Goal: Task Accomplishment & Management: Use online tool/utility

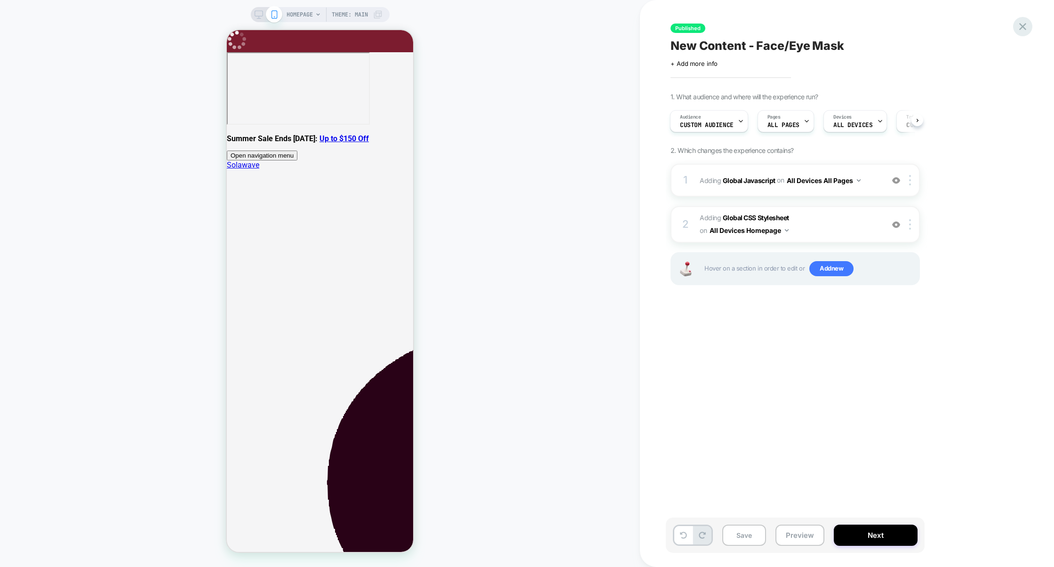
click at [1021, 30] on icon at bounding box center [1022, 26] width 13 height 13
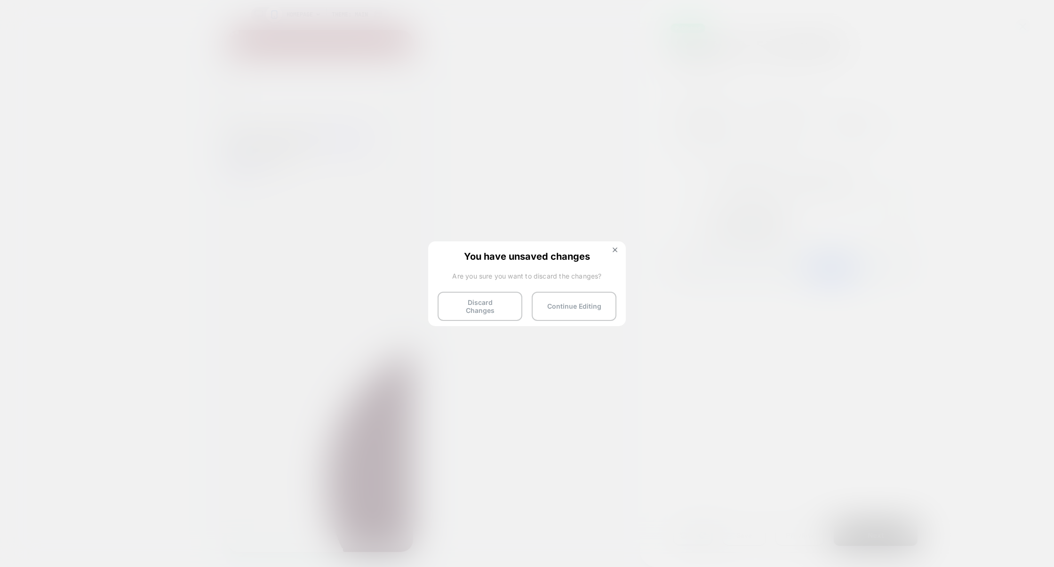
click at [471, 331] on div at bounding box center [527, 283] width 1054 height 567
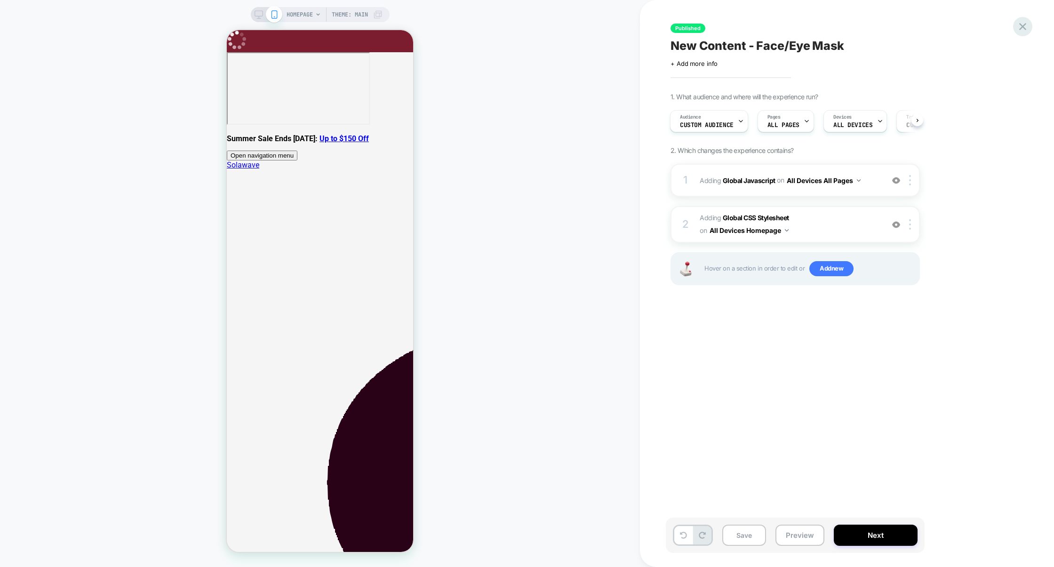
click at [1022, 24] on icon at bounding box center [1022, 26] width 13 height 13
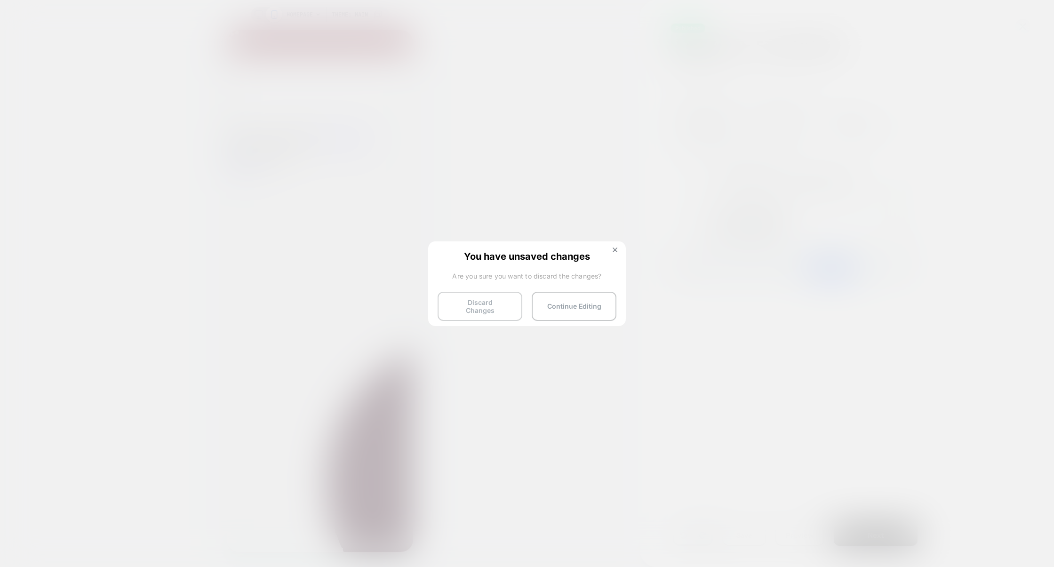
click at [477, 309] on button "Discard Changes" at bounding box center [479, 306] width 85 height 29
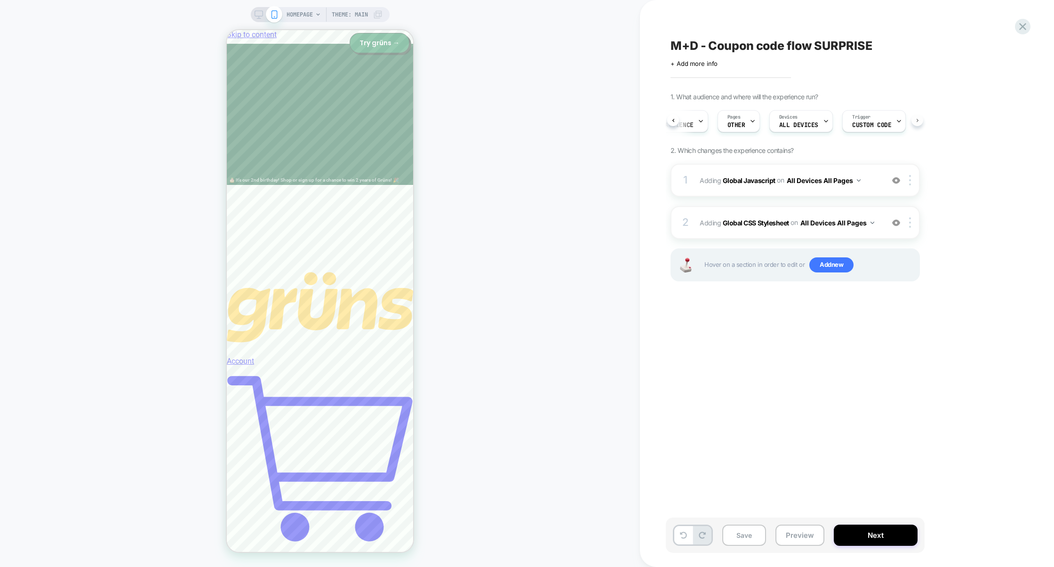
scroll to position [0, 56]
click at [846, 123] on span "Custom Code" at bounding box center [856, 125] width 39 height 7
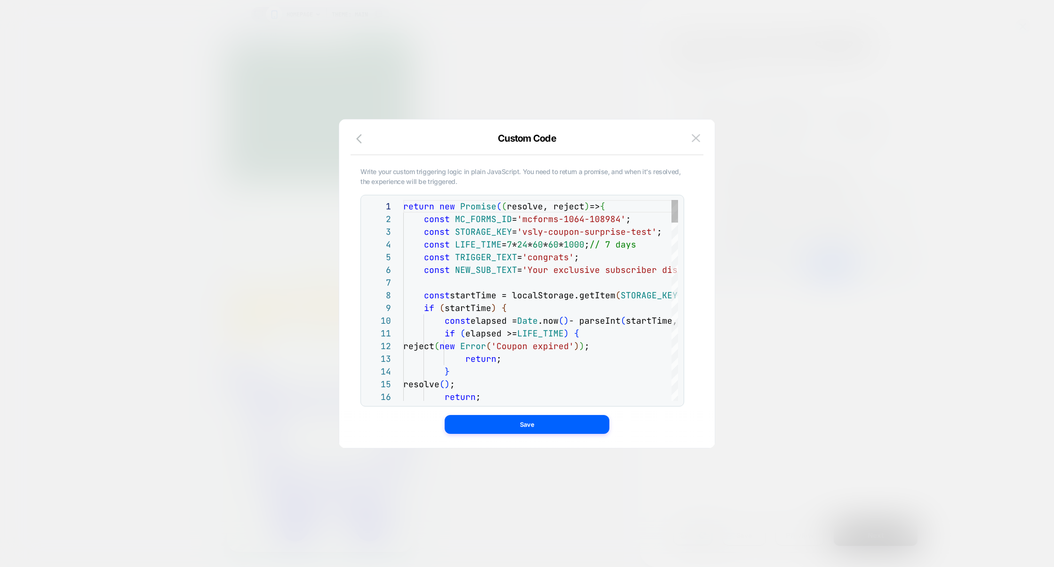
scroll to position [114, 0]
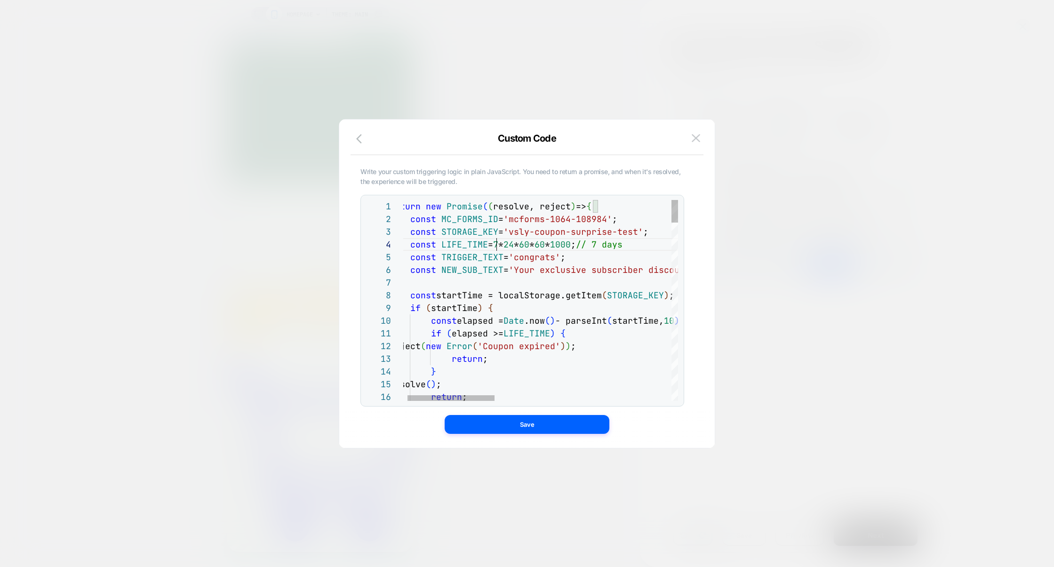
type textarea "**********"
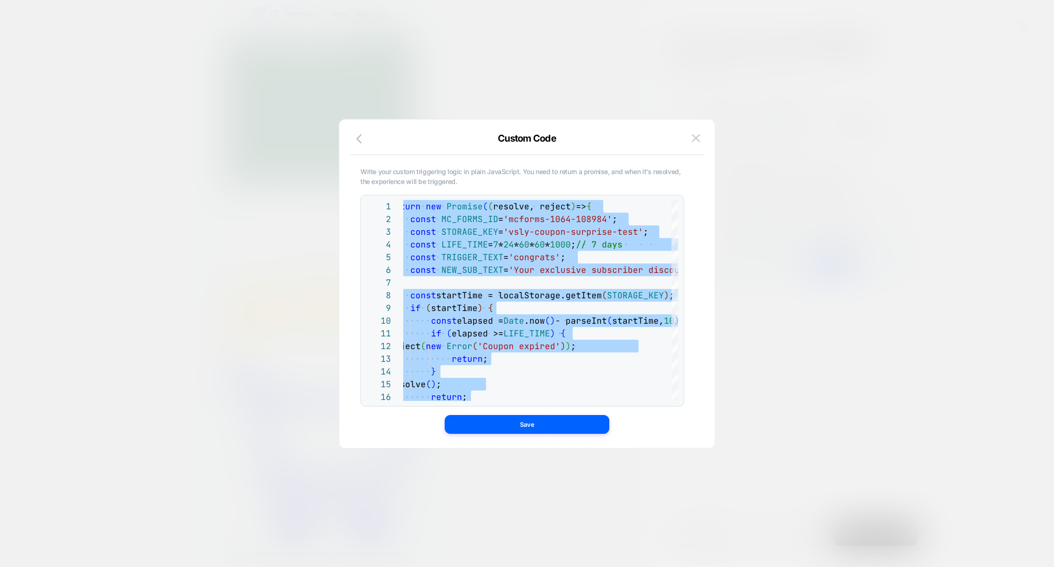
click at [693, 91] on div at bounding box center [527, 283] width 1054 height 567
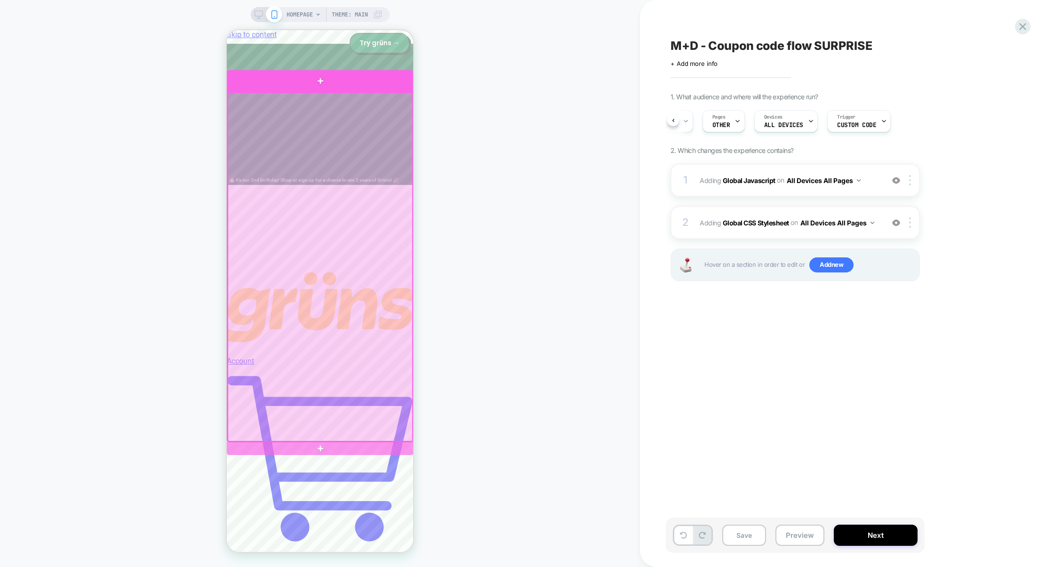
click at [369, 87] on div at bounding box center [320, 81] width 187 height 22
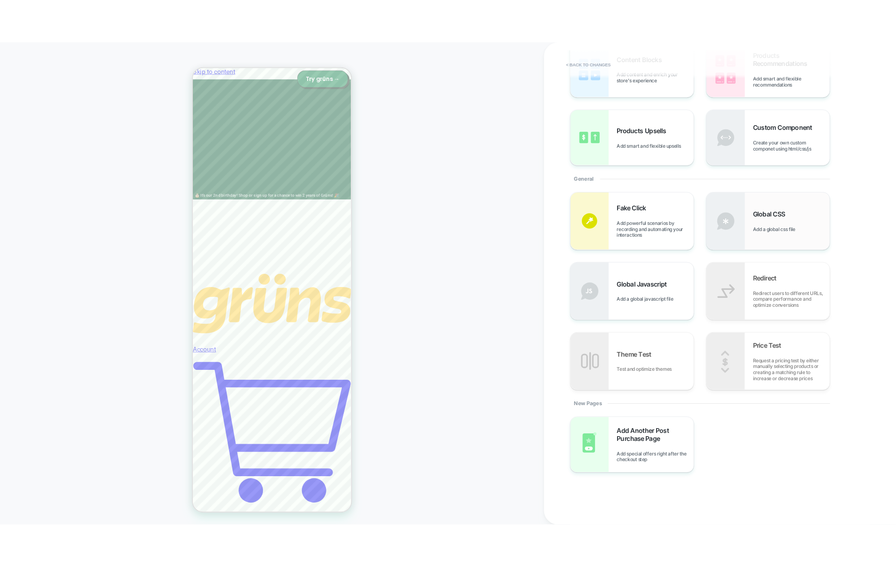
scroll to position [0, 0]
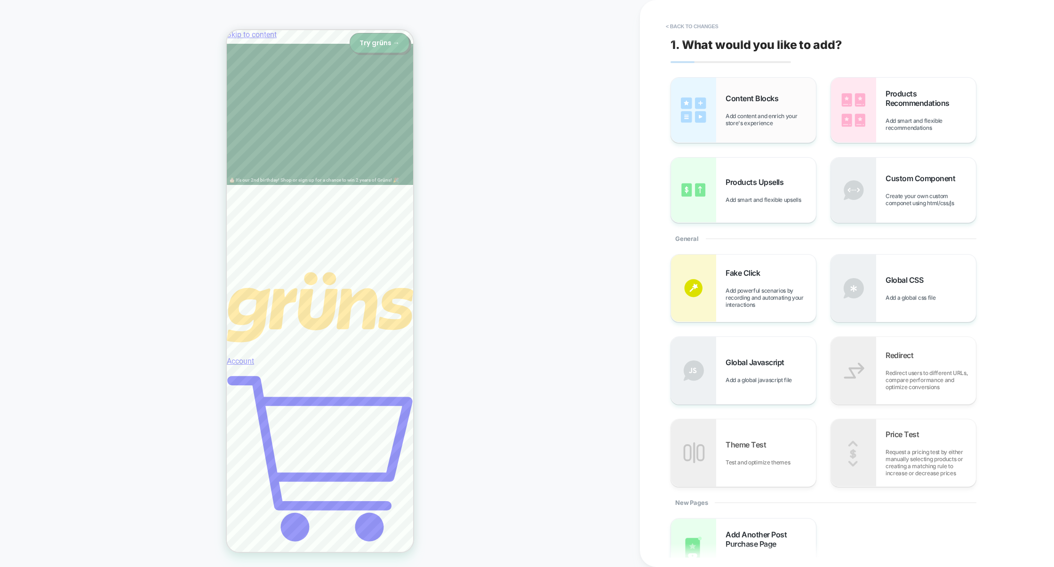
click at [770, 126] on span "Add content and enrich your store's experience" at bounding box center [770, 119] width 90 height 14
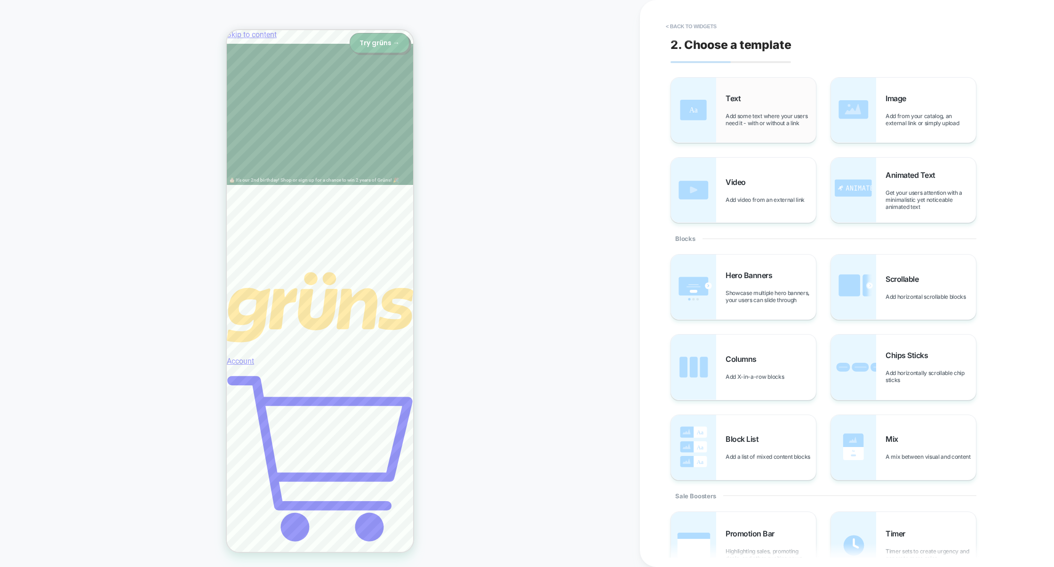
click at [774, 119] on span "Add some text where your users need it - with or without a link" at bounding box center [770, 119] width 90 height 14
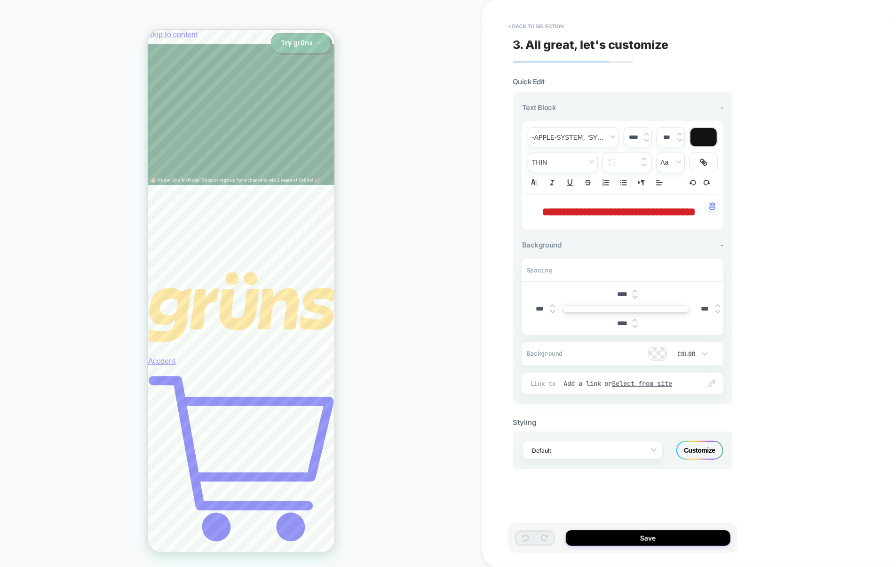
click at [637, 211] on span "**********" at bounding box center [618, 211] width 153 height 11
type input "****"
click at [637, 211] on span "**********" at bounding box center [618, 211] width 153 height 11
click at [548, 27] on button "< Back to selection" at bounding box center [535, 26] width 65 height 15
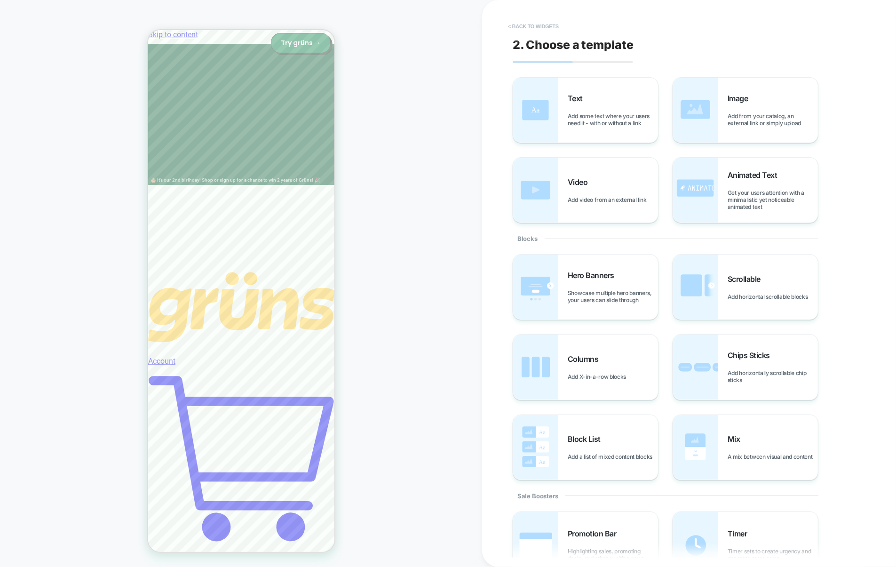
click at [532, 24] on button "< Back to widgets" at bounding box center [533, 26] width 60 height 15
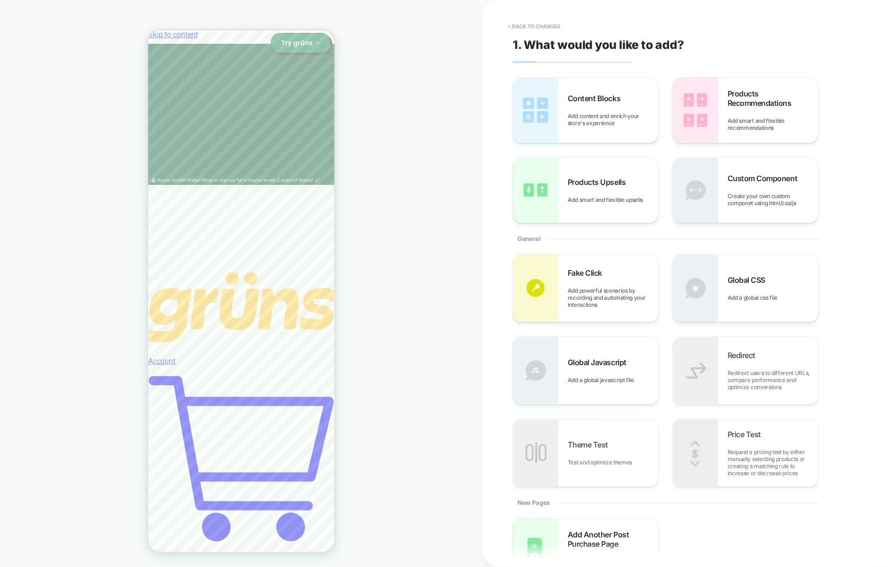
click at [532, 24] on button "< Back to changes" at bounding box center [534, 26] width 62 height 15
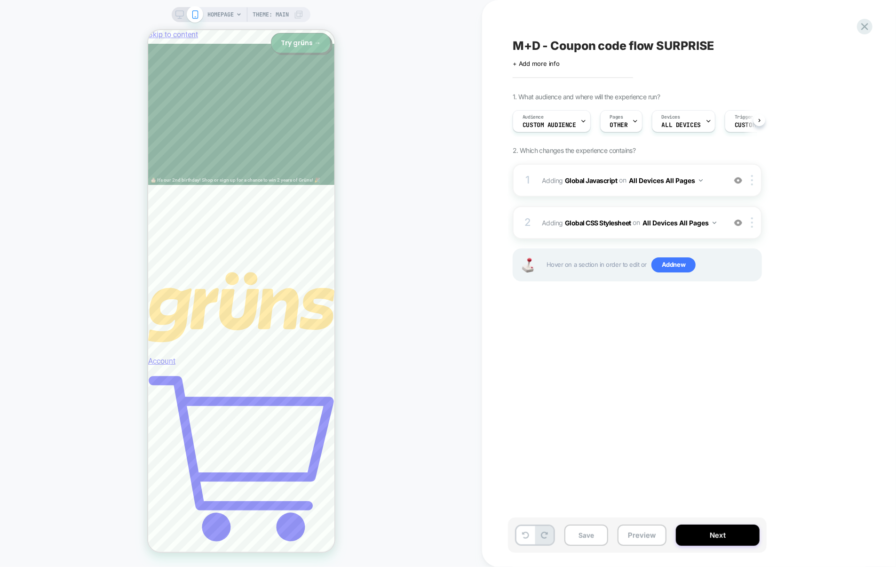
click at [736, 119] on span "Trigger" at bounding box center [744, 117] width 18 height 7
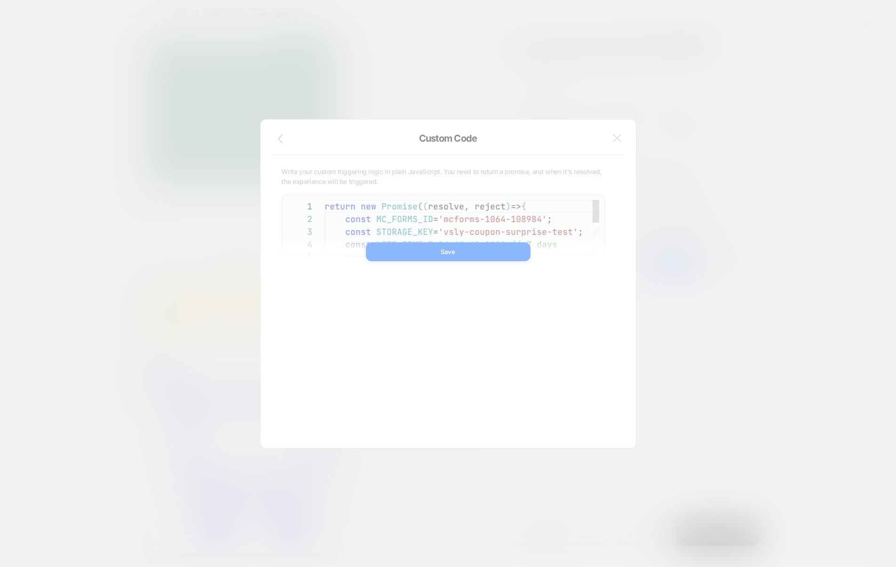
scroll to position [114, 0]
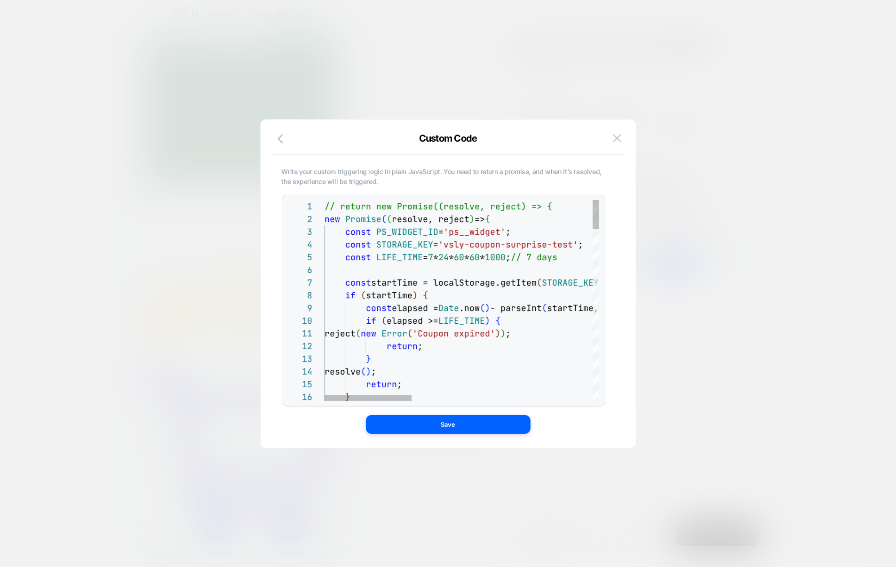
scroll to position [0, 15]
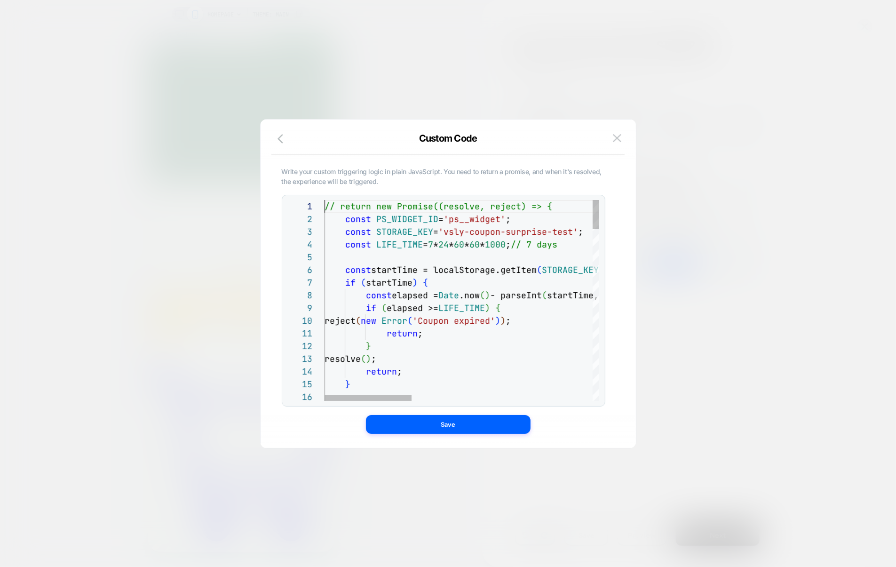
scroll to position [0, 0]
type textarea "**********"
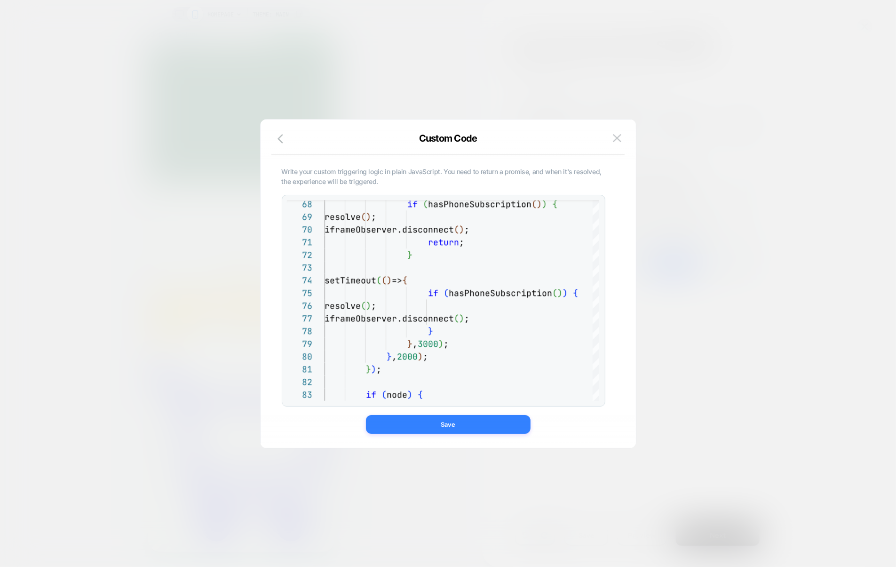
click at [467, 429] on button "Save" at bounding box center [448, 424] width 165 height 19
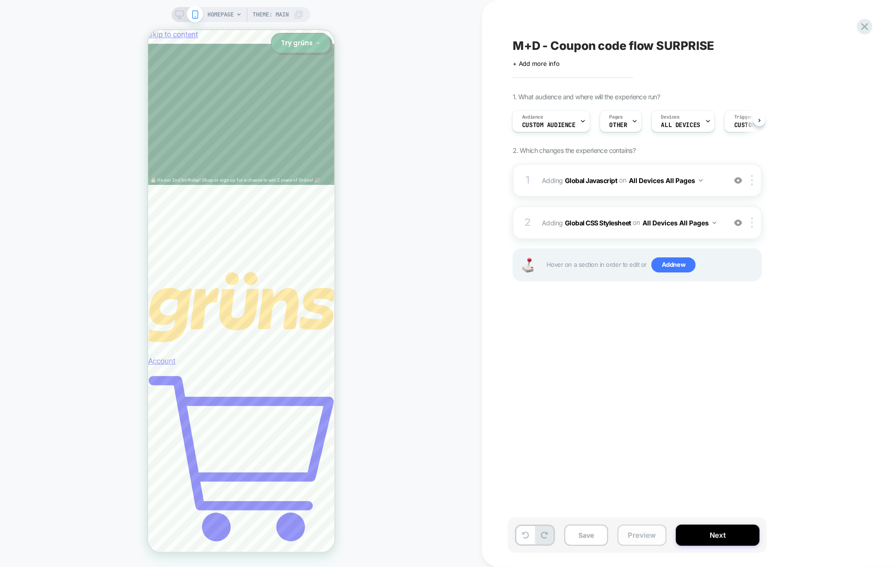
click at [643, 528] on button "Preview" at bounding box center [642, 535] width 49 height 21
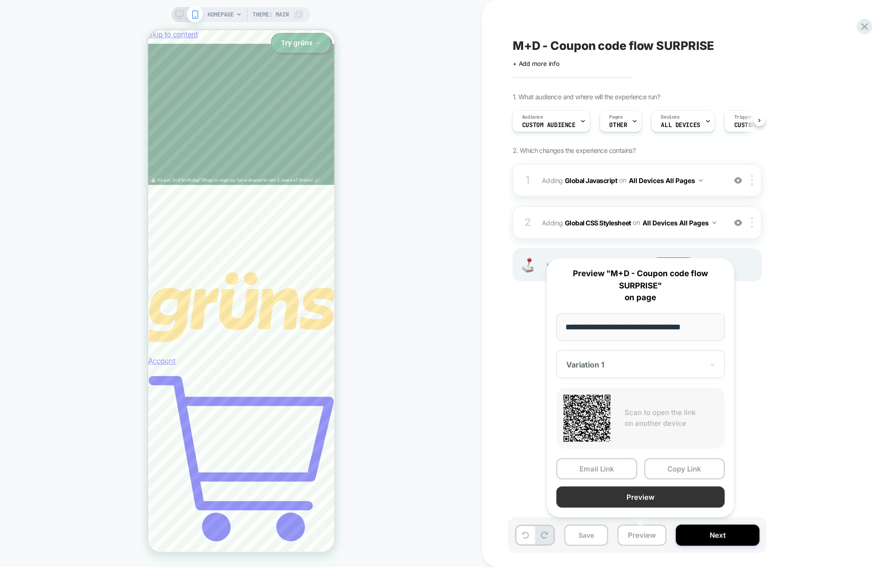
click at [633, 503] on button "Preview" at bounding box center [640, 496] width 168 height 21
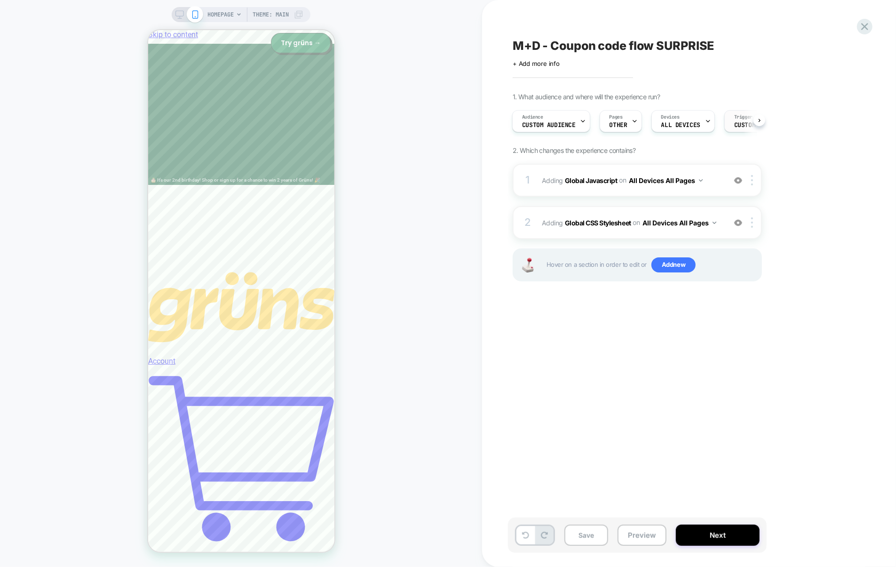
click at [742, 125] on span "Custom Code" at bounding box center [753, 125] width 39 height 7
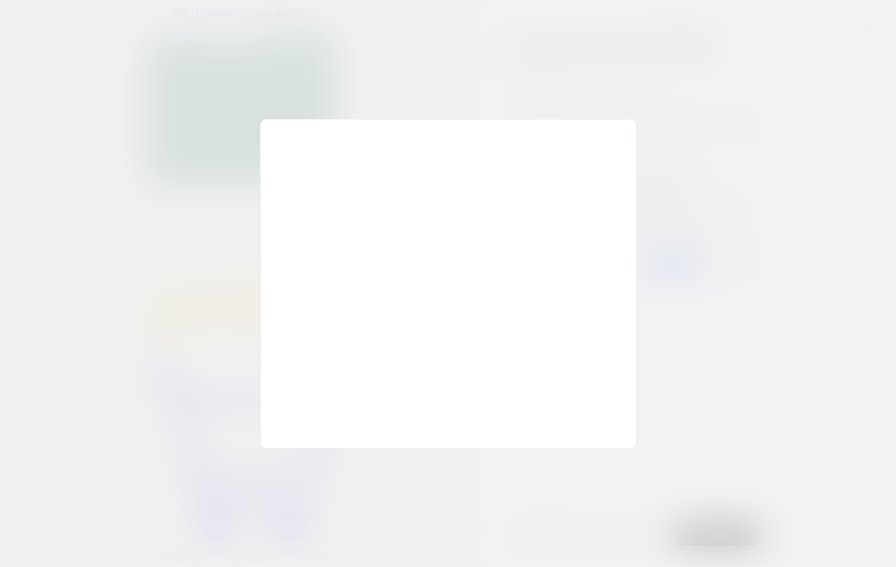
scroll to position [127, 0]
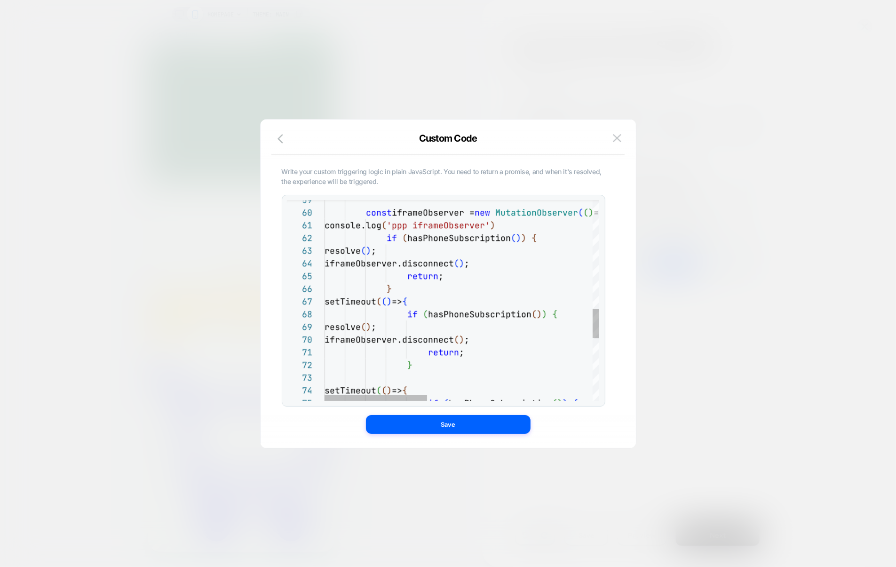
click at [538, 240] on div "const iframeObserver = new MutationObserver ( ( ) => { console.log ( 'ppp ifram…" at bounding box center [684, 141] width 718 height 1369
click at [482, 306] on div "const iframeObserver = new MutationObserver ( ( ) => { console.log ( 'ppp ifram…" at bounding box center [684, 141] width 718 height 1369
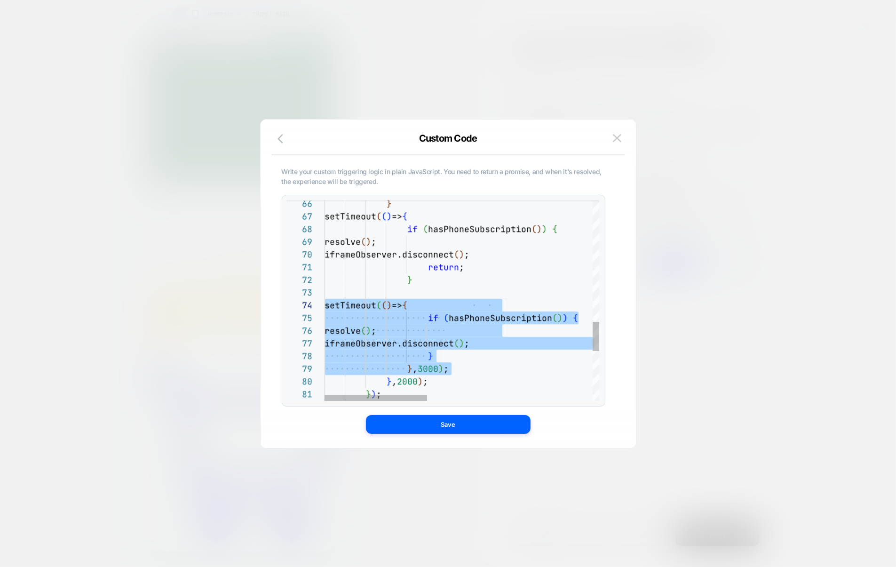
scroll to position [25, 0]
drag, startPoint x: 458, startPoint y: 372, endPoint x: 288, endPoint y: 297, distance: 186.0
click at [325, 297] on div "if ( hasPhoneSubscription ( ) ) { resolve ( ) ; iframeObserver.disconnect ( ) ;…" at bounding box center [684, 56] width 718 height 1369
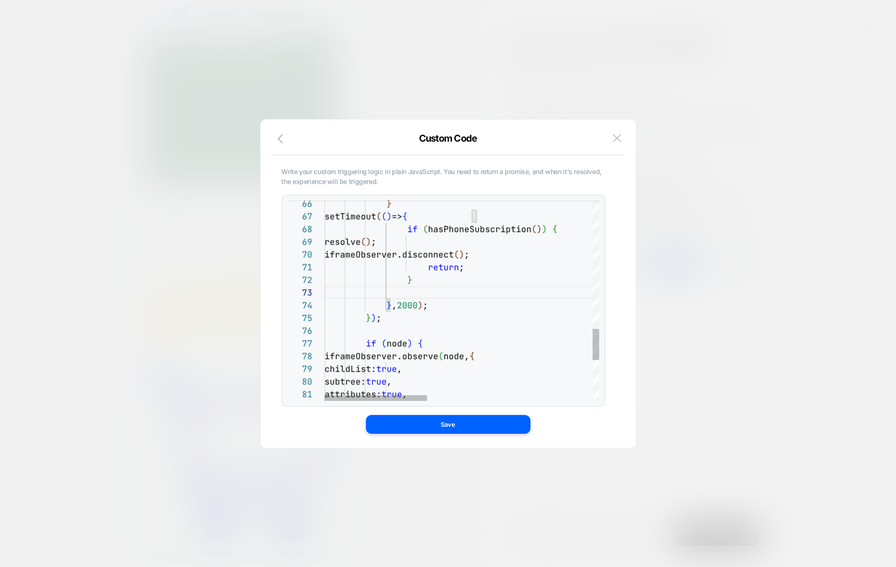
type textarea "**********"
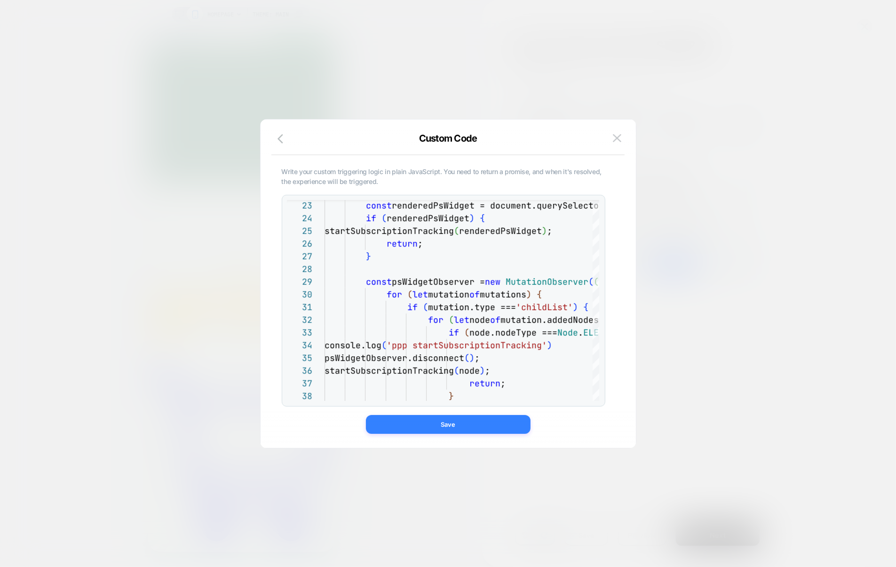
click at [477, 421] on button "Save" at bounding box center [448, 424] width 165 height 19
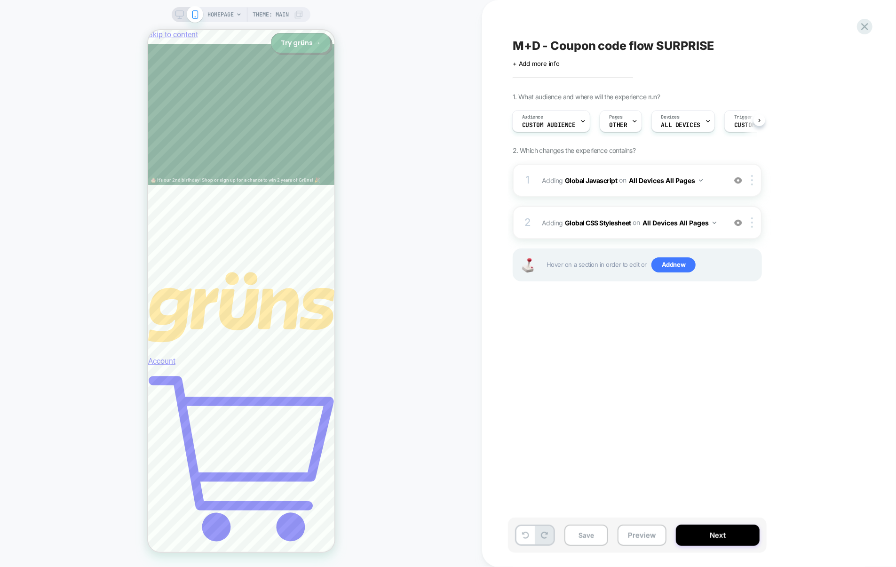
click at [643, 523] on div "Save Preview Next" at bounding box center [637, 534] width 259 height 35
click at [646, 529] on button "Preview" at bounding box center [642, 535] width 49 height 21
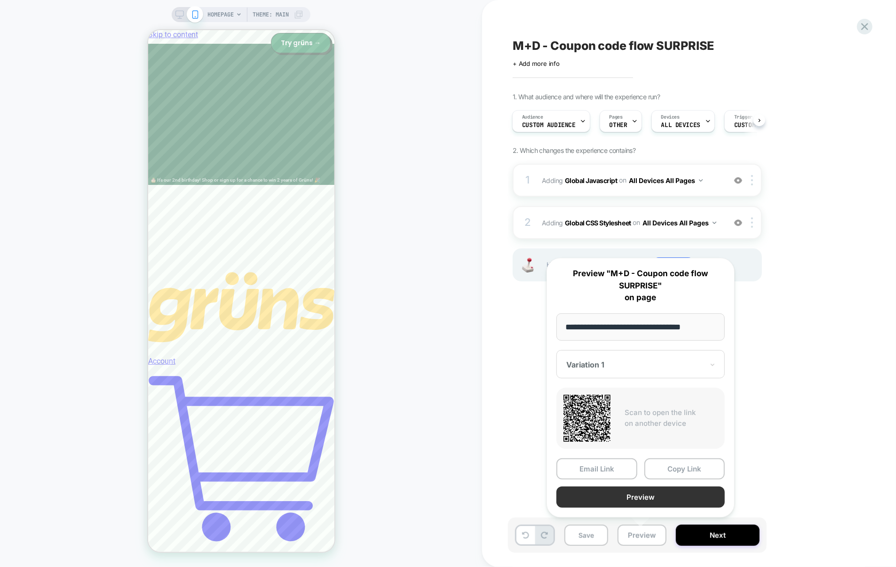
click at [649, 494] on button "Preview" at bounding box center [640, 496] width 168 height 21
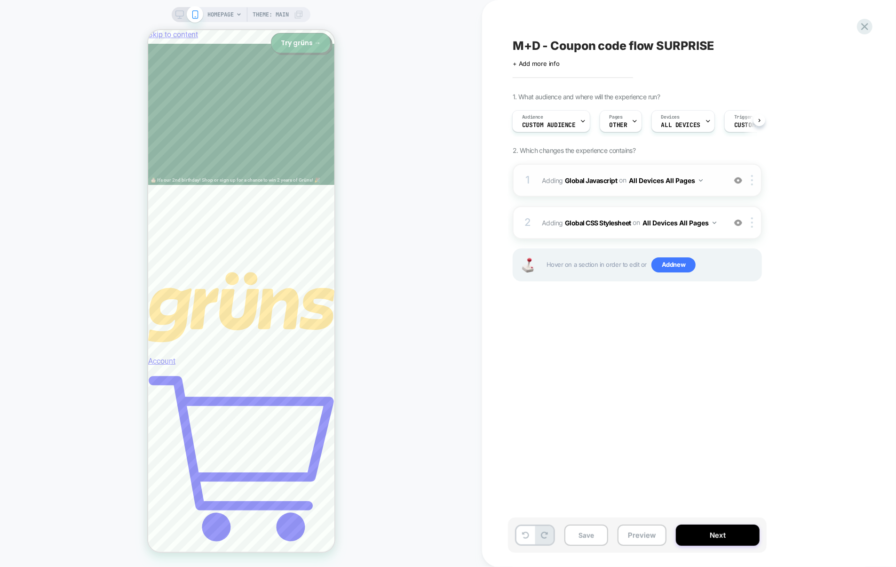
click at [588, 190] on div "1 Adding Global Javascript on All Devices All Pages Add Before Add After Target…" at bounding box center [637, 180] width 249 height 33
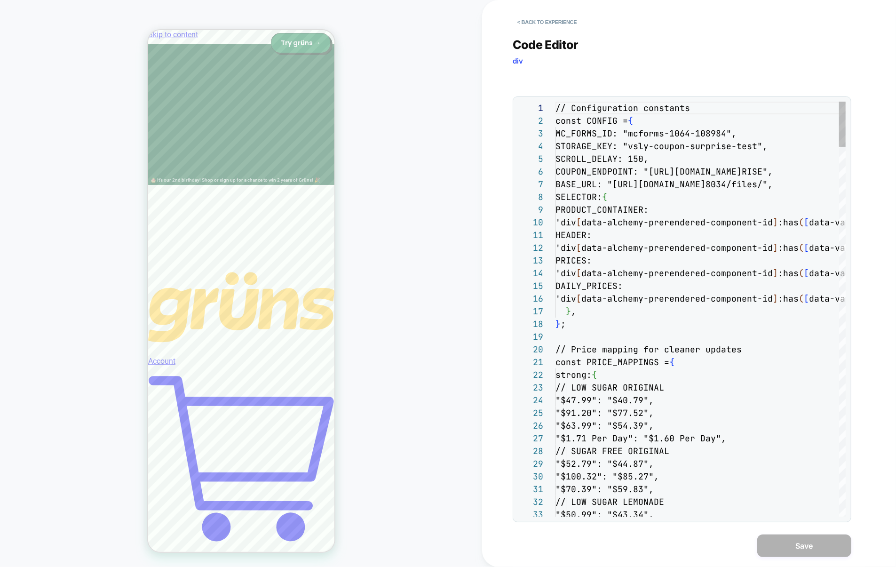
scroll to position [127, 0]
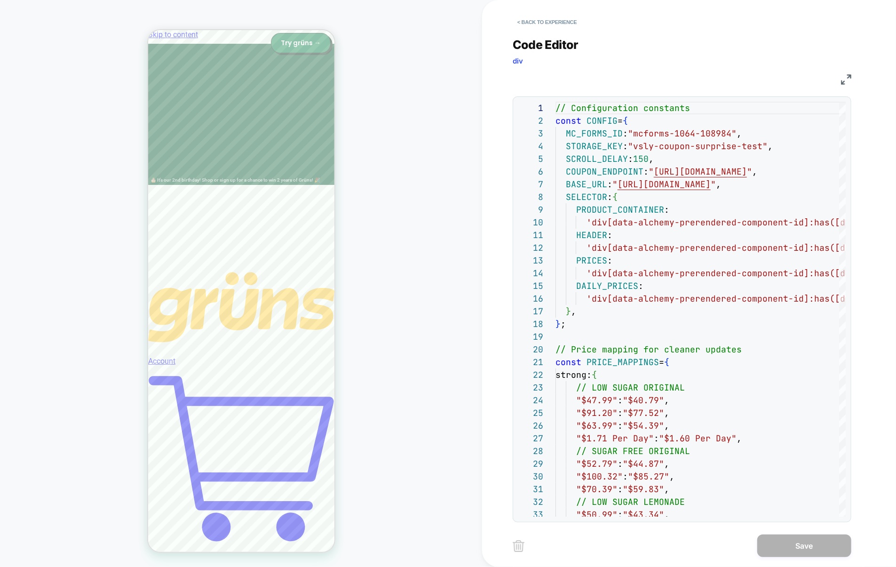
click at [844, 80] on img at bounding box center [846, 79] width 10 height 10
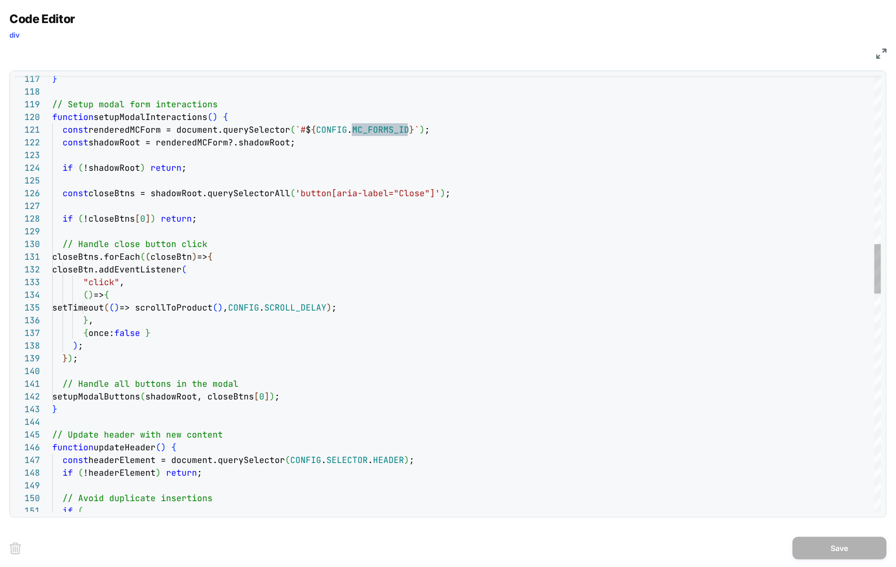
scroll to position [114, 178]
click at [235, 118] on div "// Setup modal form interactions function setupModalInteractions ( ) { const re…" at bounding box center [466, 512] width 829 height 3827
click at [119, 119] on div "// Setup modal form interactions function setupModalInteractions ( ) { const re…" at bounding box center [466, 512] width 829 height 3827
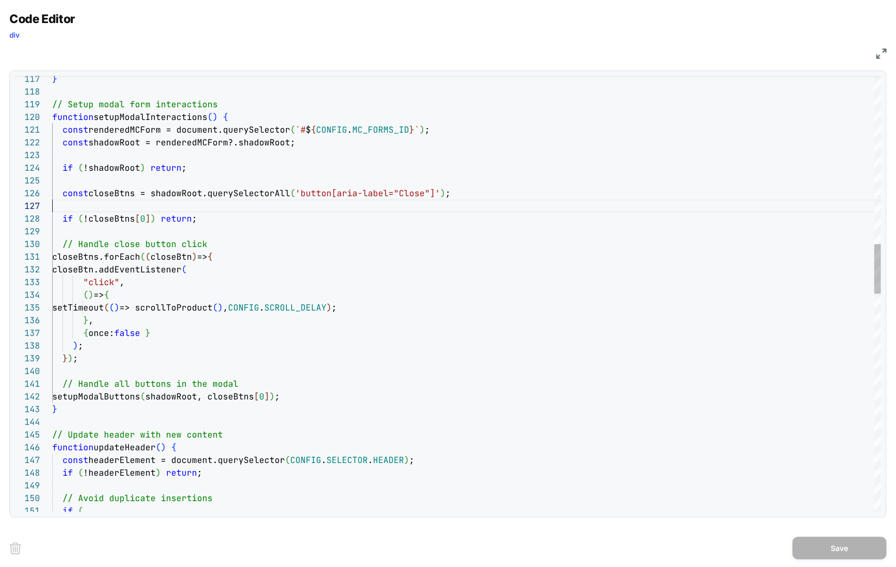
click at [199, 203] on div "// Setup modal form interactions function setupModalInteractions ( ) { const re…" at bounding box center [466, 512] width 829 height 3827
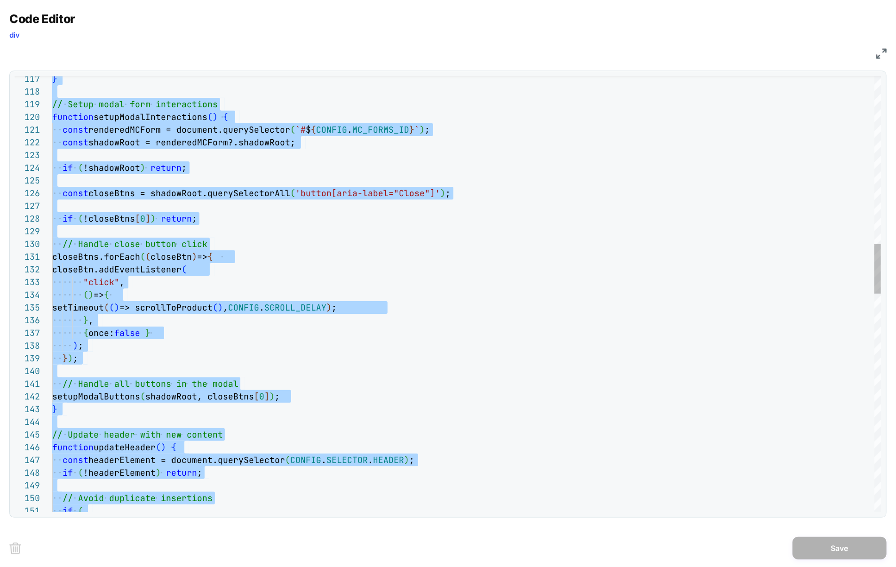
click at [143, 116] on div "// Setup modal form interactions function setupModalInteractions ( ) { const re…" at bounding box center [466, 512] width 829 height 3827
click at [143, 117] on div "// Setup modal form interactions function setupModalInteractions ( ) { const re…" at bounding box center [466, 512] width 829 height 3827
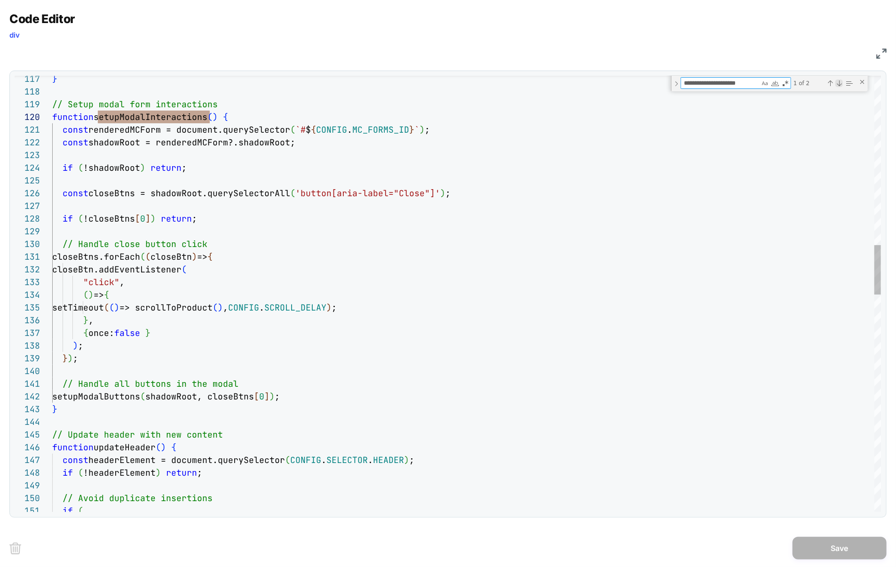
click at [838, 82] on div "Next Match (Enter)" at bounding box center [839, 83] width 8 height 8
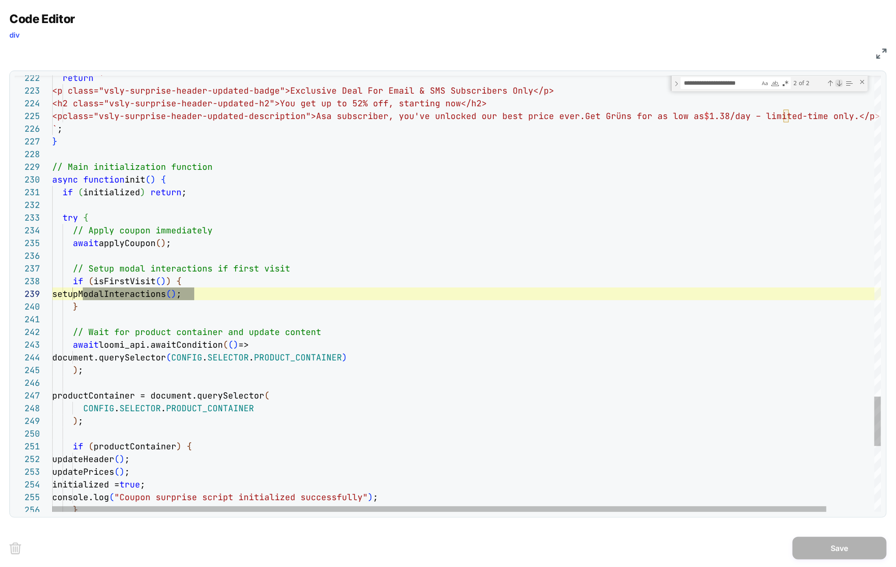
scroll to position [127, 142]
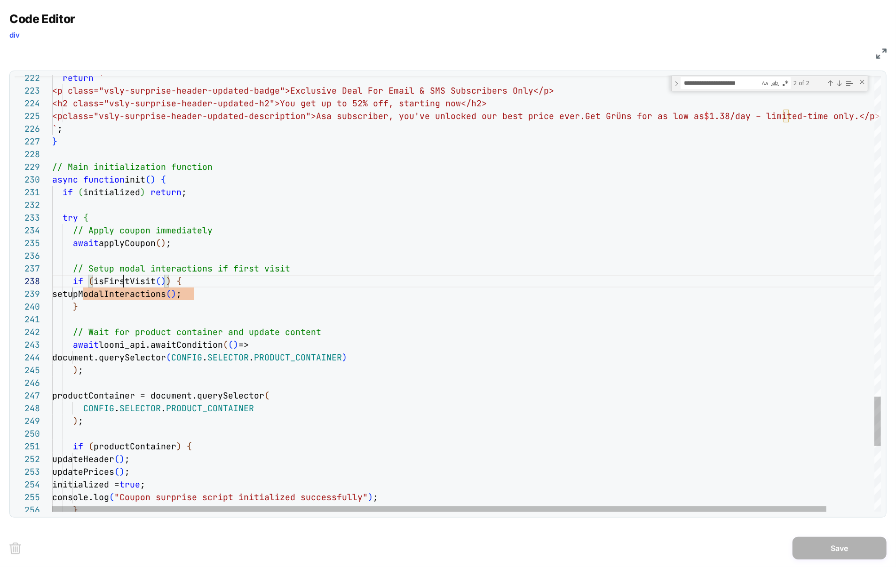
type textarea "**********"
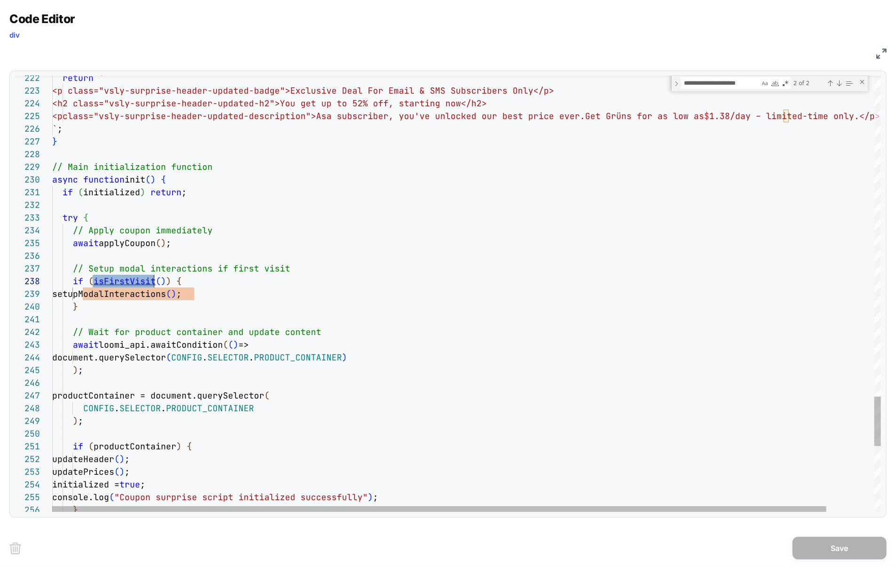
scroll to position [38, 46]
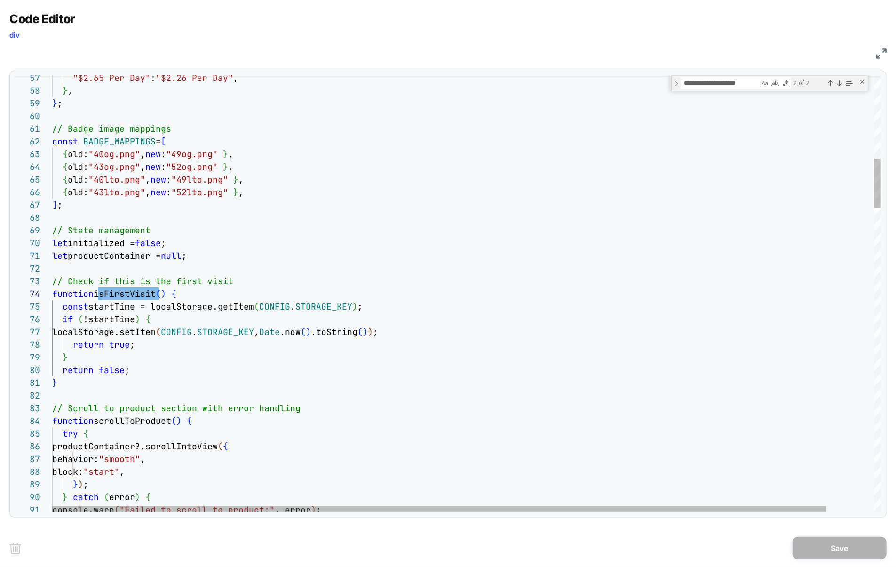
type textarea "**********"
click at [839, 84] on div "Next Match (Enter)" at bounding box center [839, 83] width 8 height 8
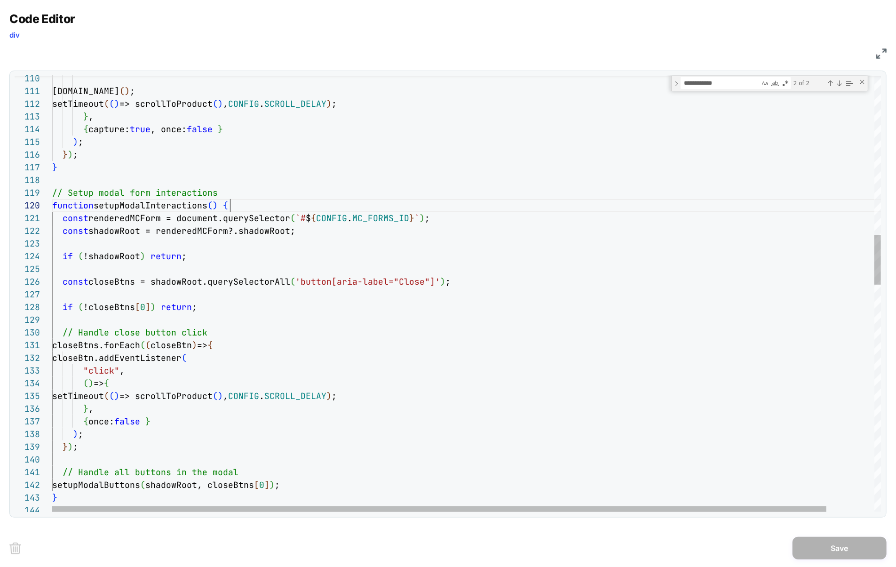
scroll to position [114, 178]
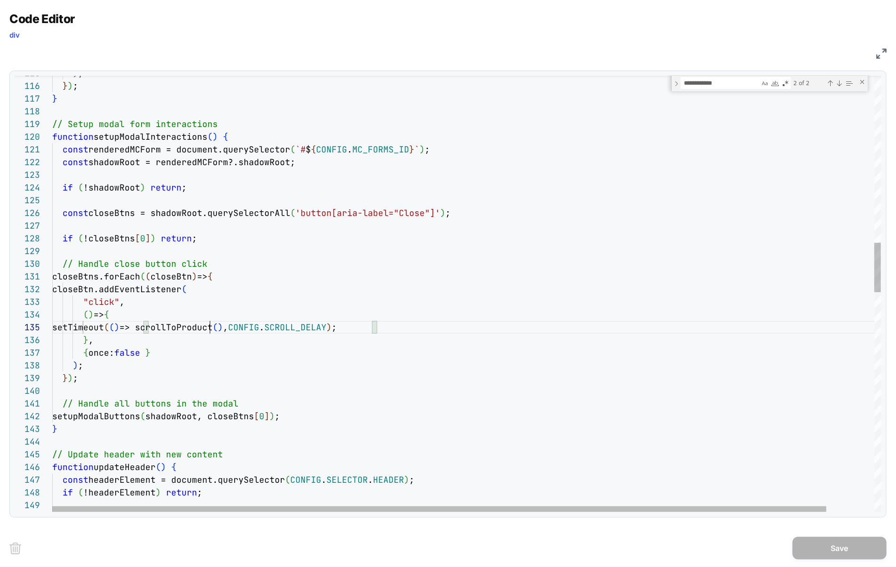
click at [210, 328] on div "// Setup modal form interactions function setupModalInteractions ( ) { const re…" at bounding box center [492, 524] width 880 height 3843
click at [235, 275] on div "// Setup modal form interactions function setupModalInteractions ( ) { const re…" at bounding box center [492, 524] width 880 height 3843
click at [208, 326] on div "// Setup modal form interactions function setupModalInteractions ( ) { const re…" at bounding box center [492, 524] width 880 height 3843
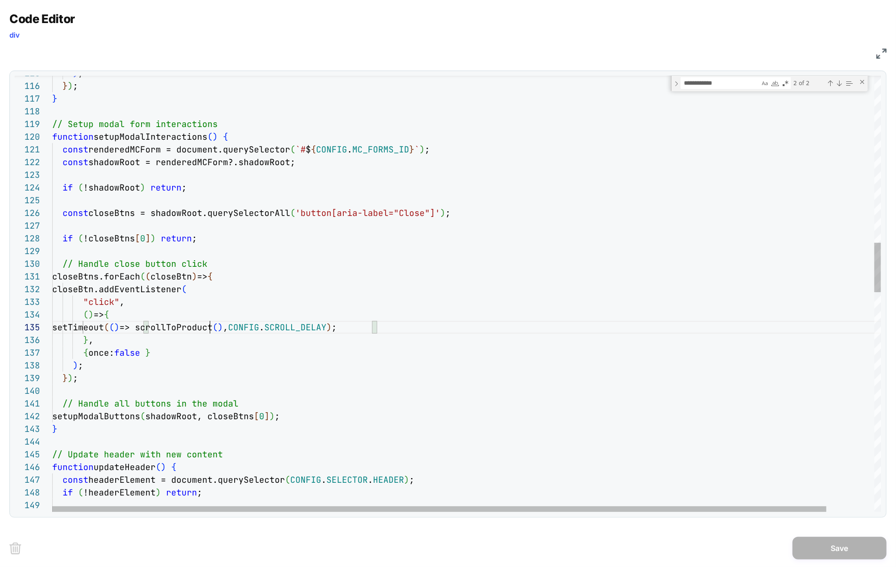
scroll to position [51, 203]
click at [208, 326] on div "// Setup modal form interactions function setupModalInteractions ( ) { const re…" at bounding box center [492, 524] width 880 height 3843
click at [323, 327] on div "// Setup modal form interactions function setupModalInteractions ( ) { const re…" at bounding box center [492, 524] width 880 height 3843
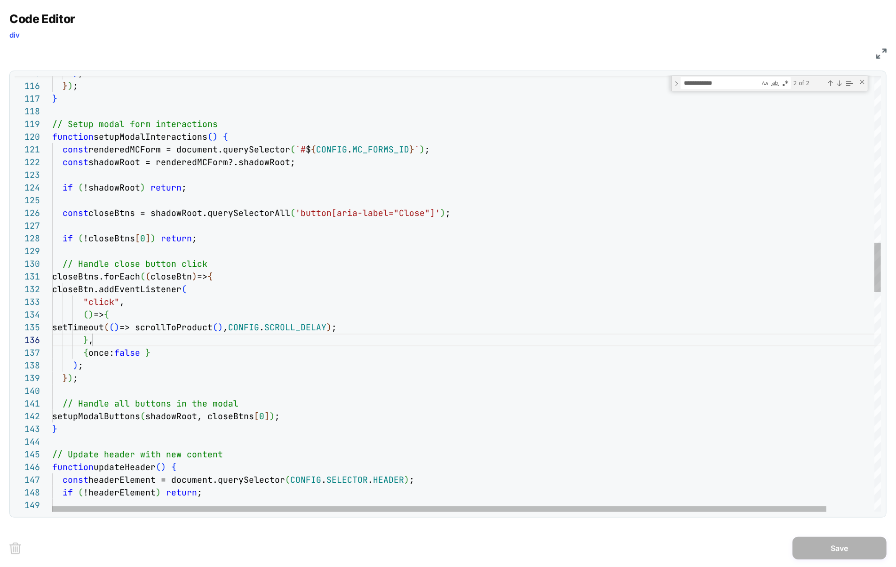
click at [180, 338] on div "// Setup modal form interactions function setupModalInteractions ( ) { const re…" at bounding box center [492, 524] width 880 height 3843
drag, startPoint x: 393, startPoint y: 326, endPoint x: 98, endPoint y: 332, distance: 294.5
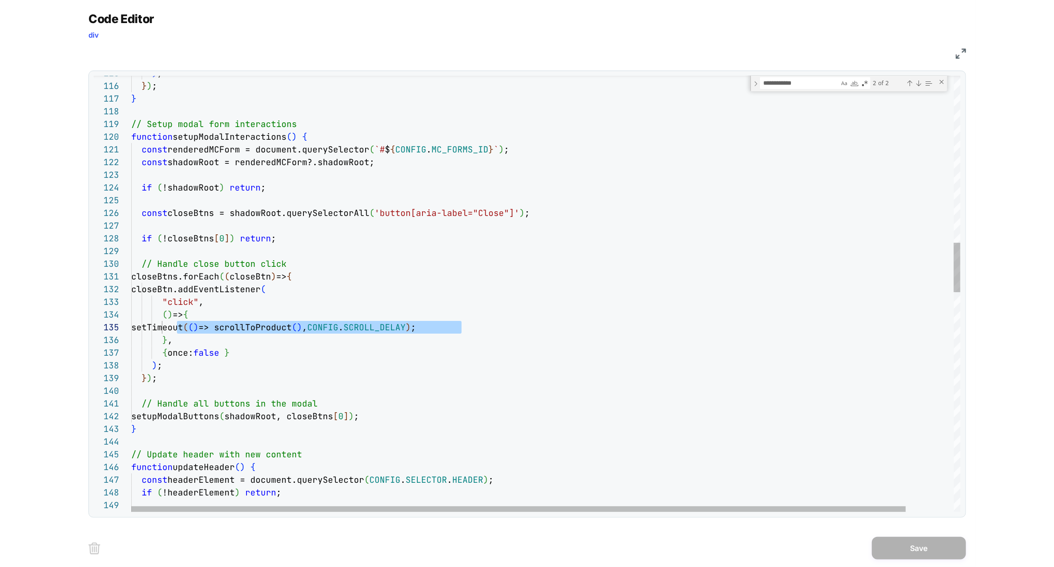
scroll to position [38, 66]
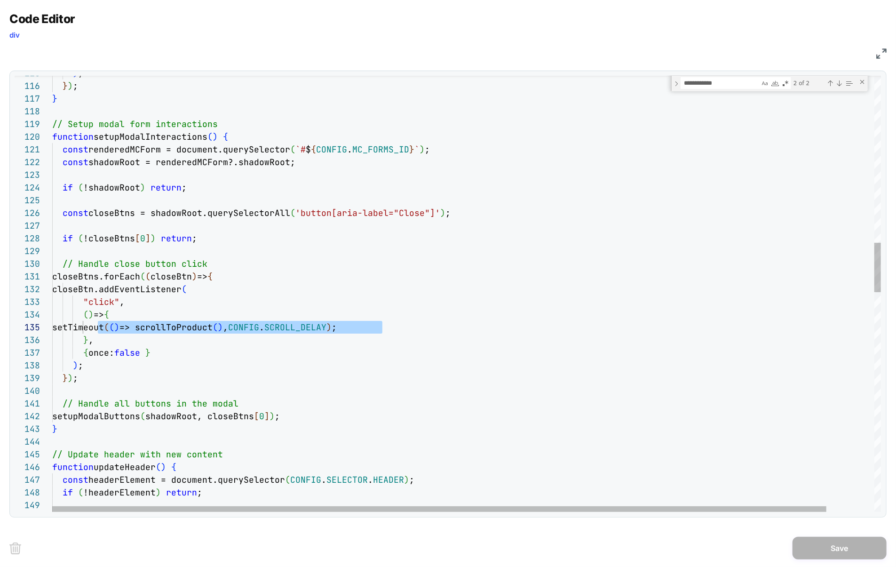
click at [125, 316] on div "// Setup modal form interactions function setupModalInteractions ( ) { const re…" at bounding box center [492, 524] width 880 height 3843
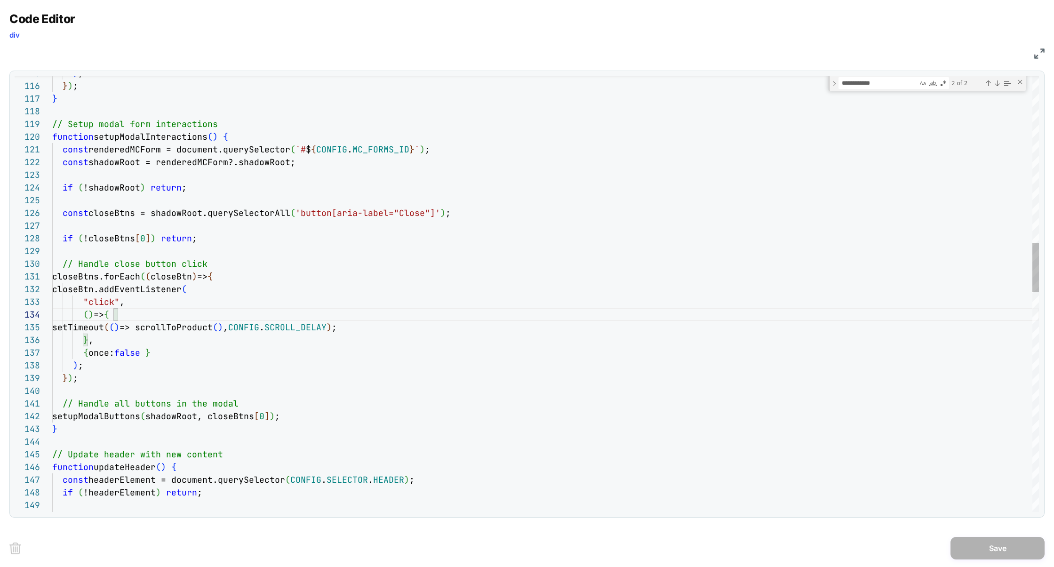
scroll to position [63, 40]
click at [113, 342] on div "// Setup modal form interactions function setupModalInteractions ( ) { const re…" at bounding box center [545, 524] width 986 height 3843
drag, startPoint x: 87, startPoint y: 342, endPoint x: 105, endPoint y: 326, distance: 24.7
click at [106, 325] on div "// Setup modal form interactions function setupModalInteractions ( ) { const re…" at bounding box center [545, 524] width 986 height 3843
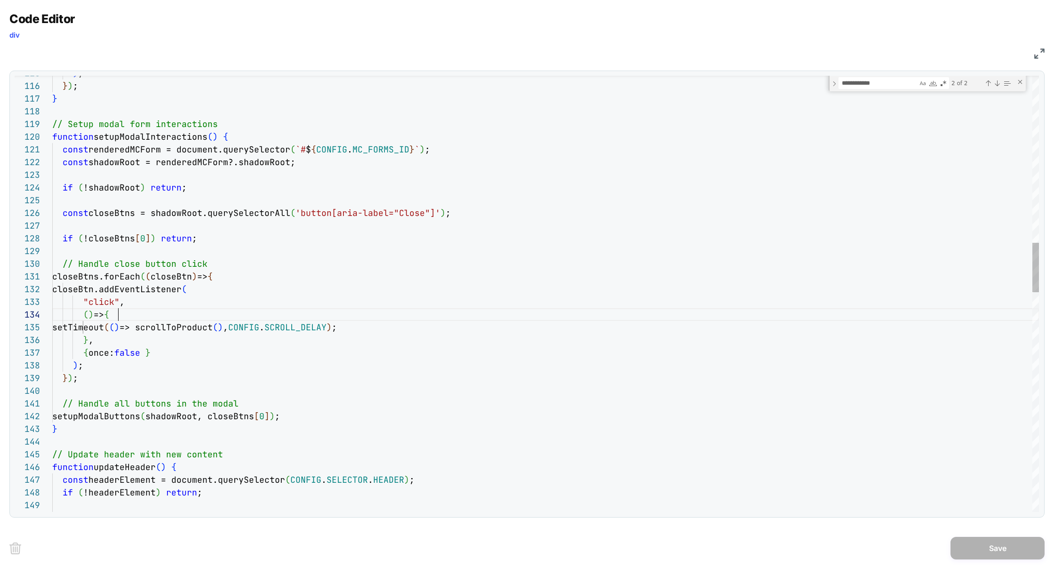
click at [413, 315] on div "// Setup modal form interactions function setupModalInteractions ( ) { const re…" at bounding box center [545, 524] width 986 height 3843
drag, startPoint x: 401, startPoint y: 328, endPoint x: 92, endPoint y: 328, distance: 309.5
click at [92, 328] on div "setTimeout ( ( ) => scrollToProduct ( ) , CONFIG . SCROLL_DELAY ) ;" at bounding box center [545, 327] width 986 height 13
click at [153, 139] on div "// Setup modal form interactions function setupModalInteractions ( ) { const re…" at bounding box center [545, 524] width 986 height 3843
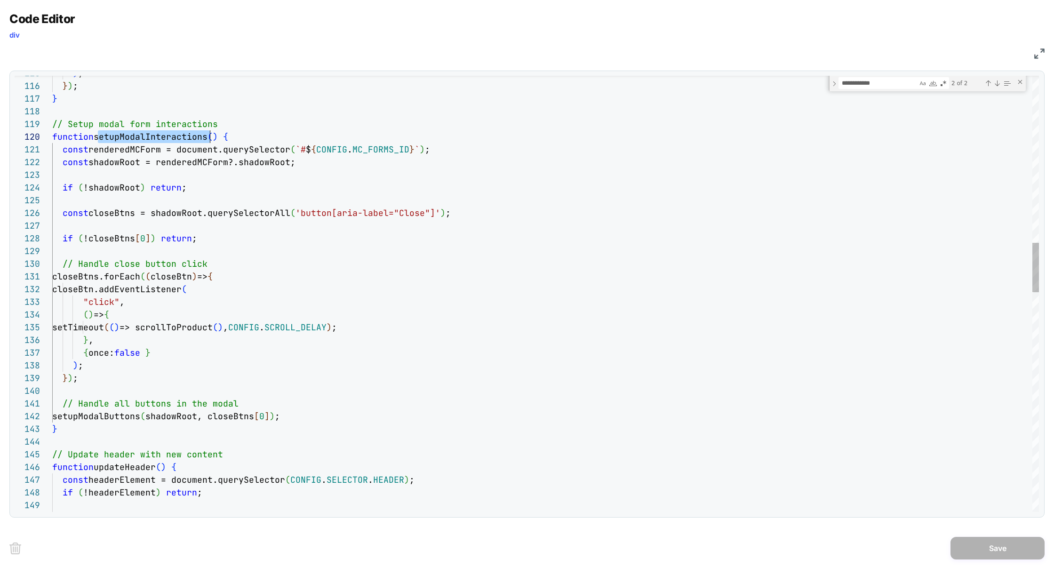
click at [153, 139] on div "// Setup modal form interactions function setupModalInteractions ( ) { const re…" at bounding box center [545, 524] width 986 height 3843
drag, startPoint x: 236, startPoint y: 122, endPoint x: 40, endPoint y: 120, distance: 196.6
click at [52, 121] on div "// Setup modal form interactions function setupModalInteractions ( ) { const re…" at bounding box center [545, 524] width 986 height 3843
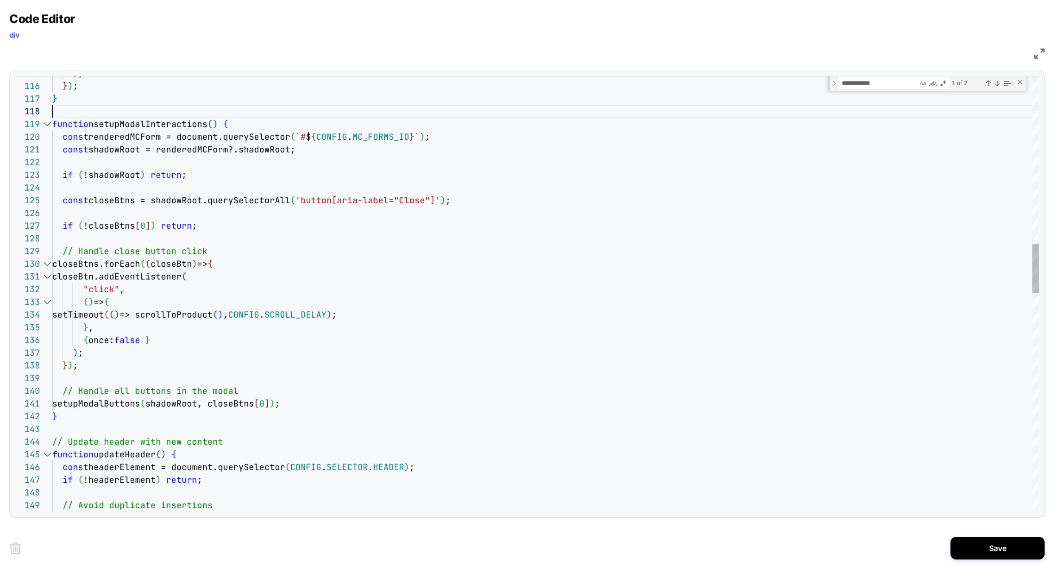
click at [159, 126] on div "function setupModalInteractions ( ) { const renderedMCForm = document.querySele…" at bounding box center [545, 518] width 986 height 3830
click at [160, 126] on div "function setupModalInteractions ( ) { const renderedMCForm = document.querySele…" at bounding box center [545, 518] width 986 height 3830
click at [89, 404] on div "function setupModalInteractions ( ) { const renderedMCForm = document.querySele…" at bounding box center [545, 518] width 986 height 3830
type textarea "**********"
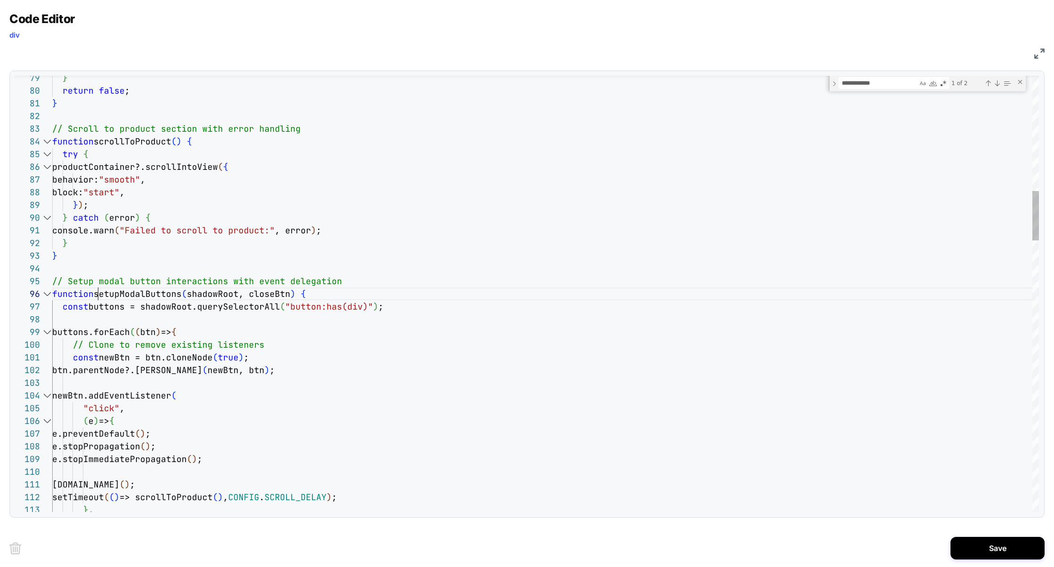
scroll to position [102, 142]
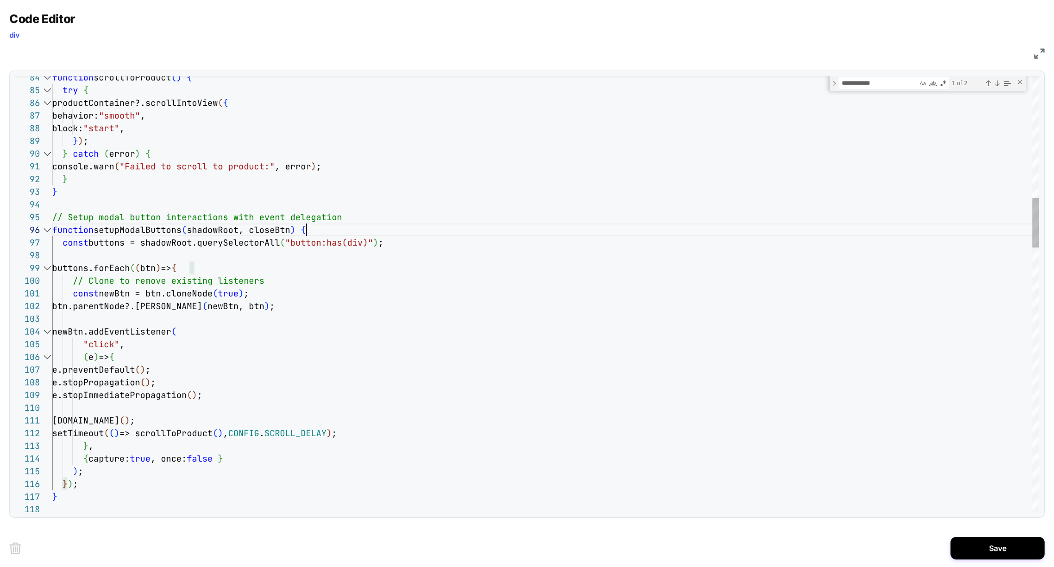
type textarea "**********"
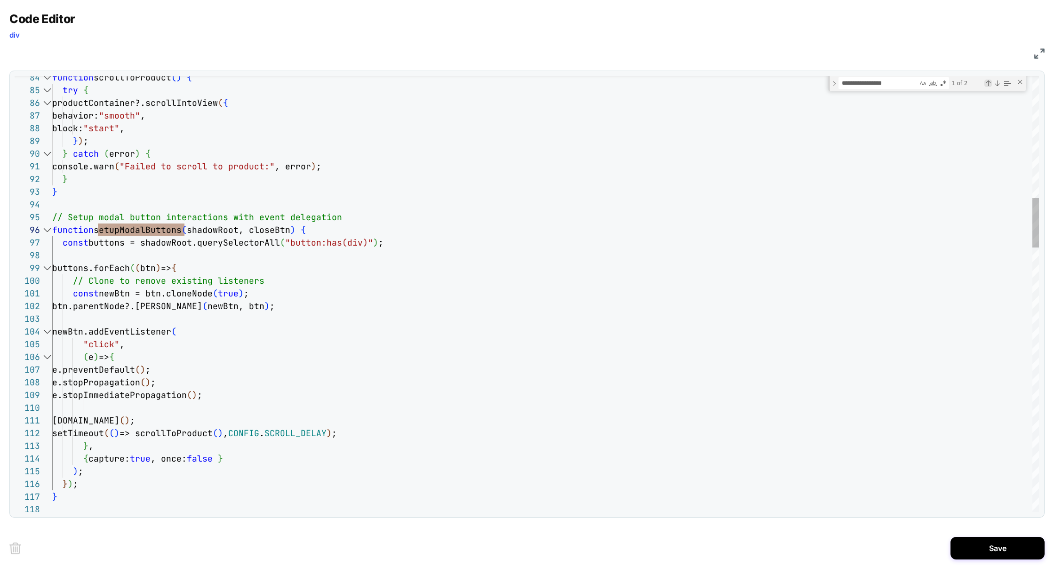
click at [985, 84] on div "Previous Match (⇧Enter)" at bounding box center [988, 83] width 8 height 8
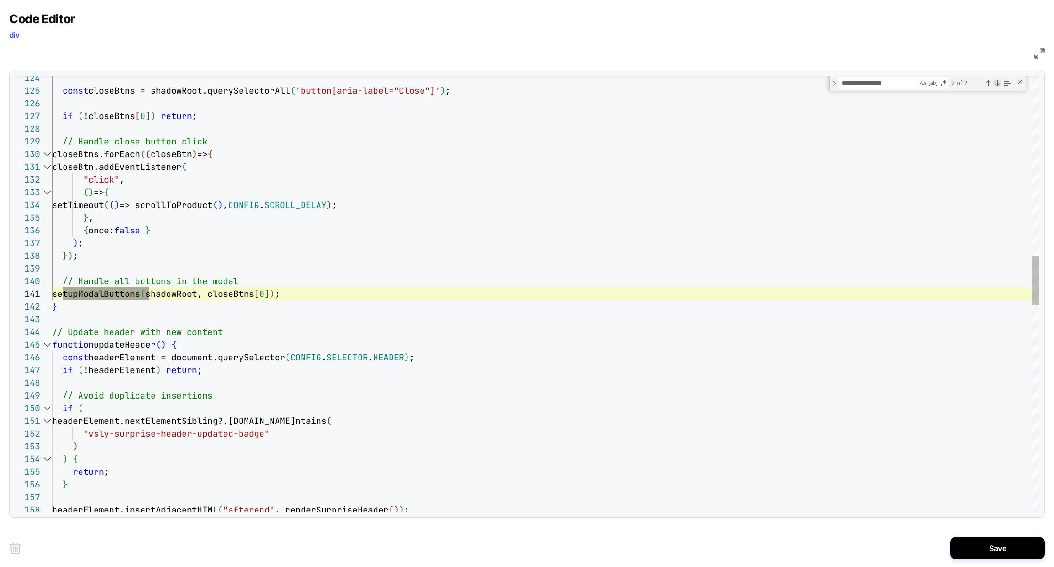
click at [995, 86] on div "Next Match (Enter)" at bounding box center [997, 83] width 8 height 8
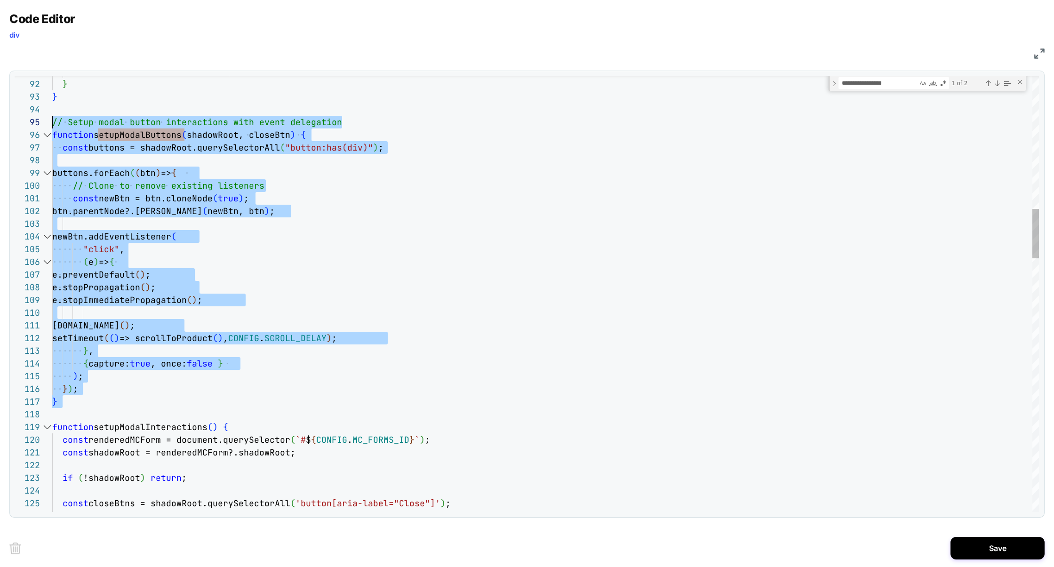
scroll to position [51, 0]
drag, startPoint x: 74, startPoint y: 410, endPoint x: 24, endPoint y: 129, distance: 285.3
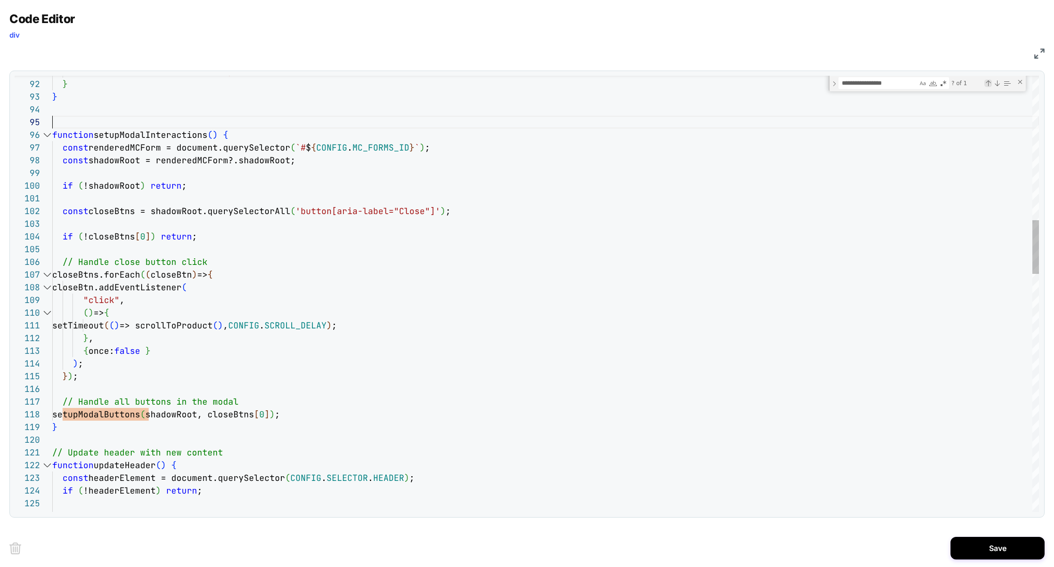
click at [987, 83] on div "Previous Match (⇧Enter)" at bounding box center [988, 83] width 8 height 8
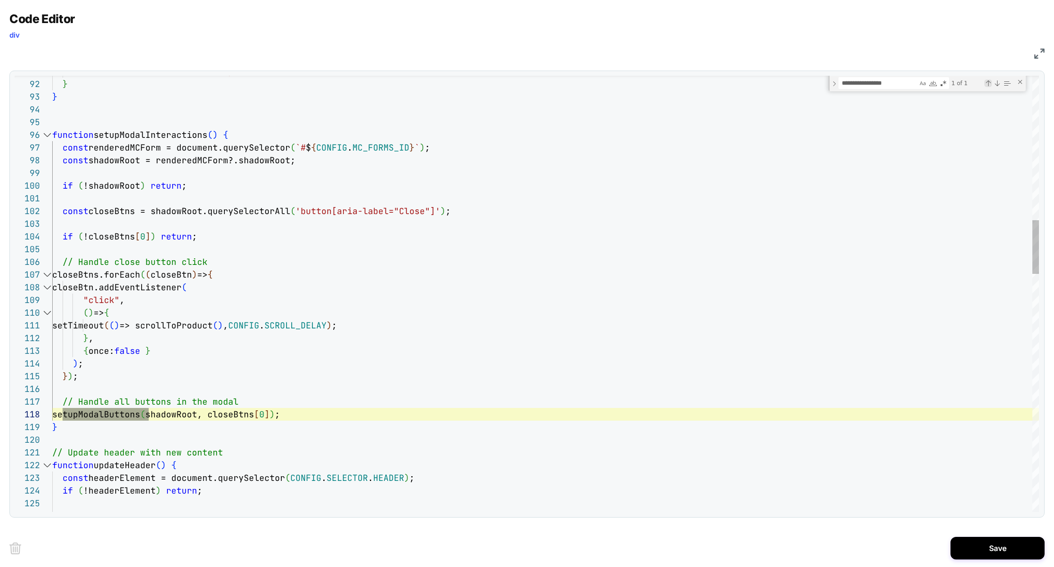
scroll to position [0, 96]
click at [987, 84] on div "Previous Match (⇧Enter)" at bounding box center [988, 83] width 8 height 8
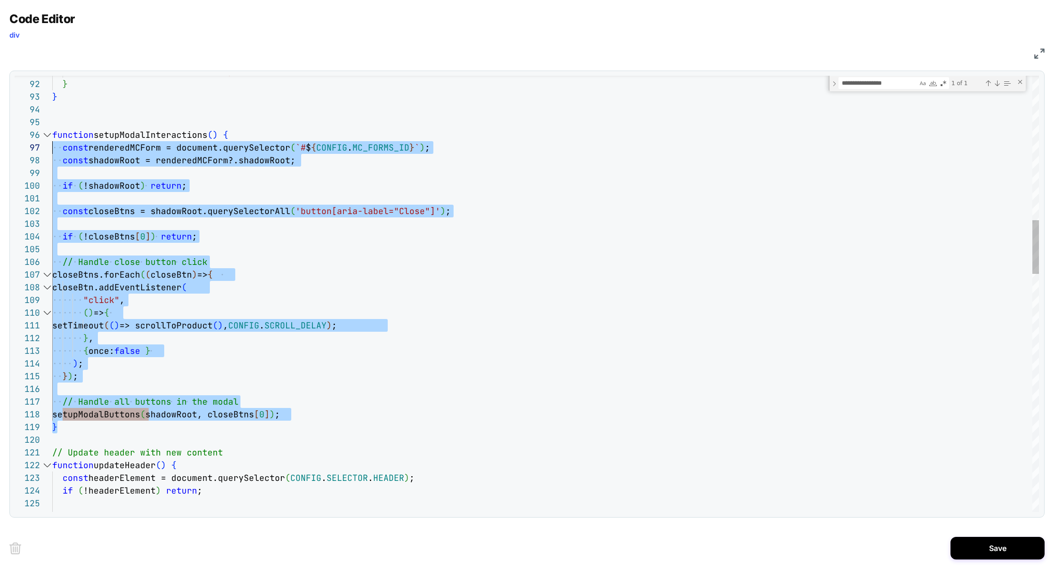
scroll to position [63, 0]
drag, startPoint x: 79, startPoint y: 429, endPoint x: 20, endPoint y: 135, distance: 300.3
click at [20, 134] on div "91 92 93 94 95 96 97 98 99 100 101 102 103 104 105 106 107 108 109 110 111 112 …" at bounding box center [527, 294] width 1024 height 436
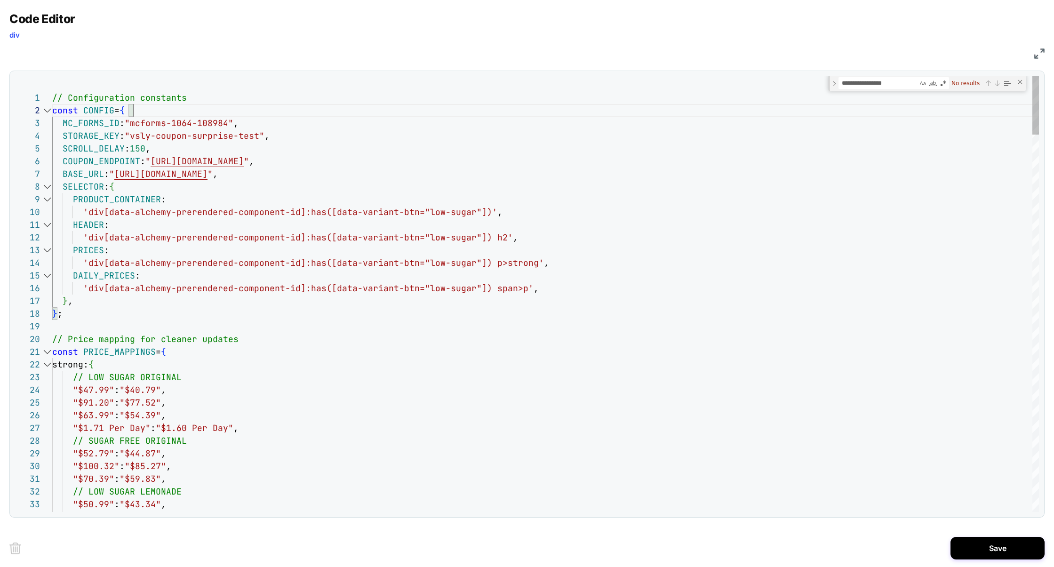
scroll to position [12, 0]
drag, startPoint x: 260, startPoint y: 115, endPoint x: 33, endPoint y: 112, distance: 227.2
click at [32, 112] on div "30 31 32 33 34 24 25 26 27 28 29 19 20 21 22 23 14 15 16 17 18 9 10 11 12 13 4 …" at bounding box center [527, 294] width 1024 height 436
drag, startPoint x: 254, startPoint y: 125, endPoint x: 0, endPoint y: 129, distance: 254.5
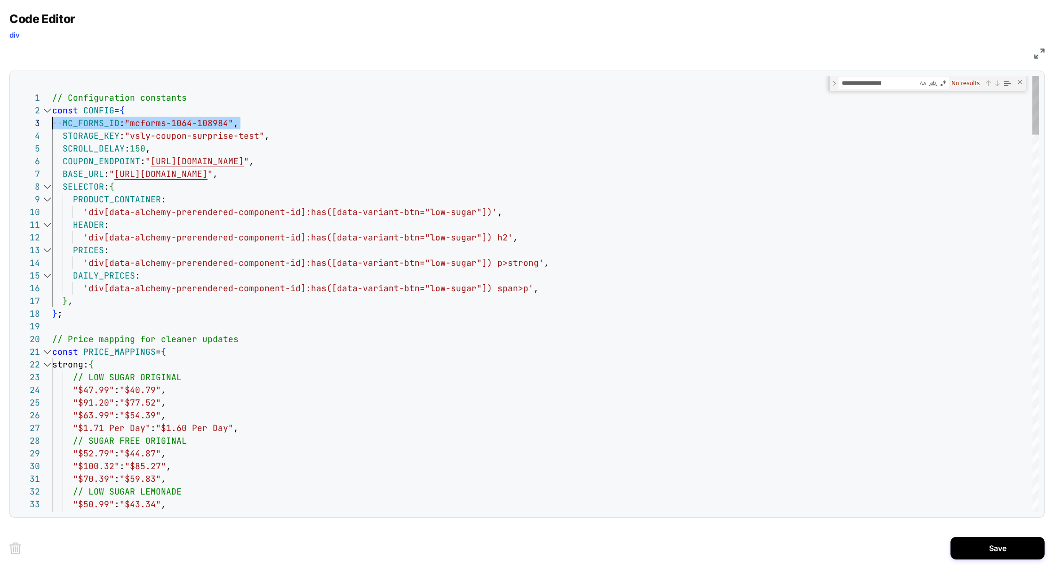
click at [0, 129] on div "Code Editor div JS 30 31 32 33 34 24 25 26 27 28 29 19 20 21 22 23 14 15 16 17 …" at bounding box center [527, 283] width 1054 height 567
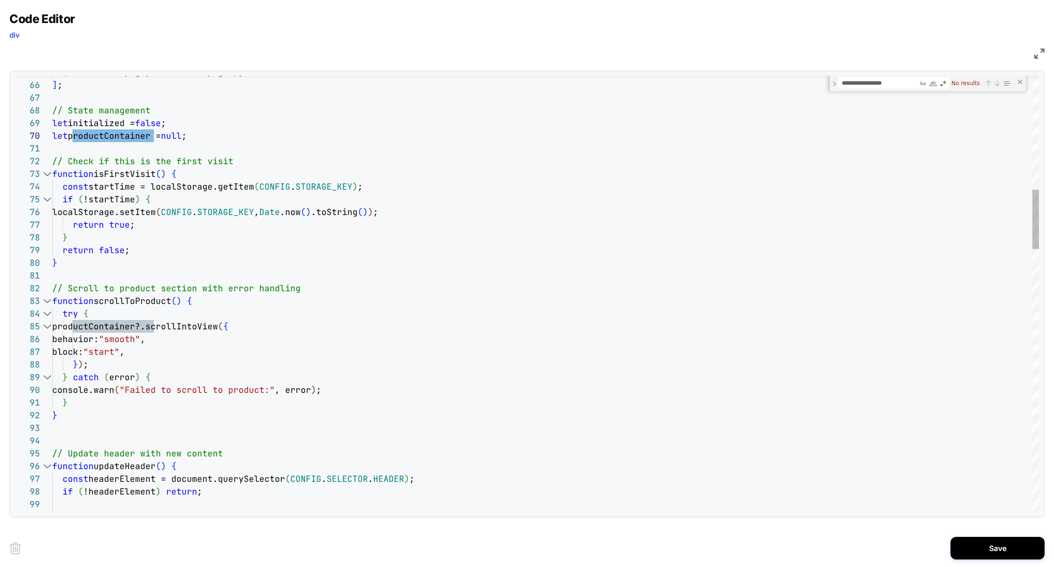
type textarea "**********"
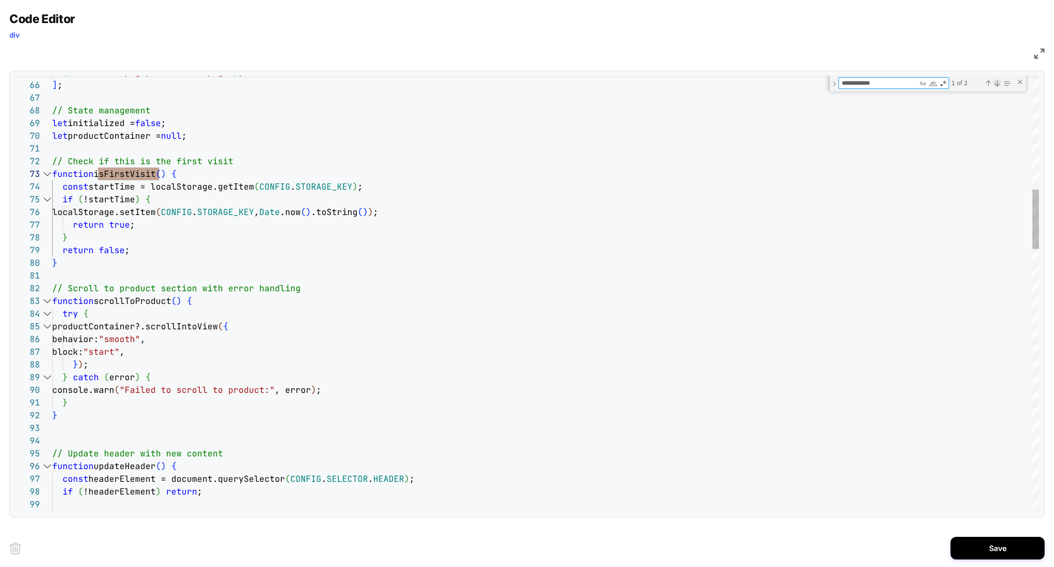
click at [998, 84] on div "Next Match (Enter)" at bounding box center [997, 83] width 8 height 8
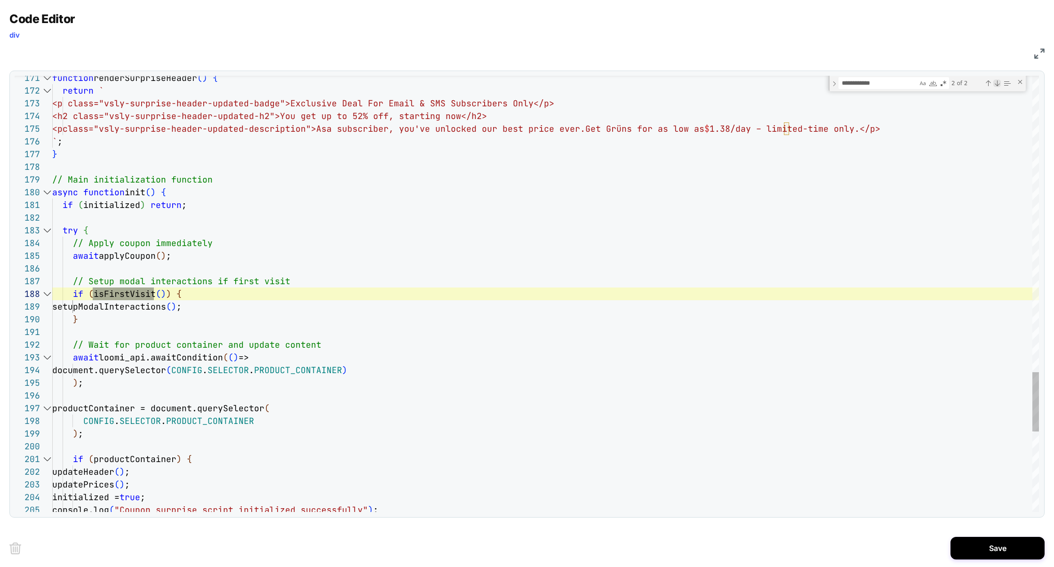
scroll to position [127, 102]
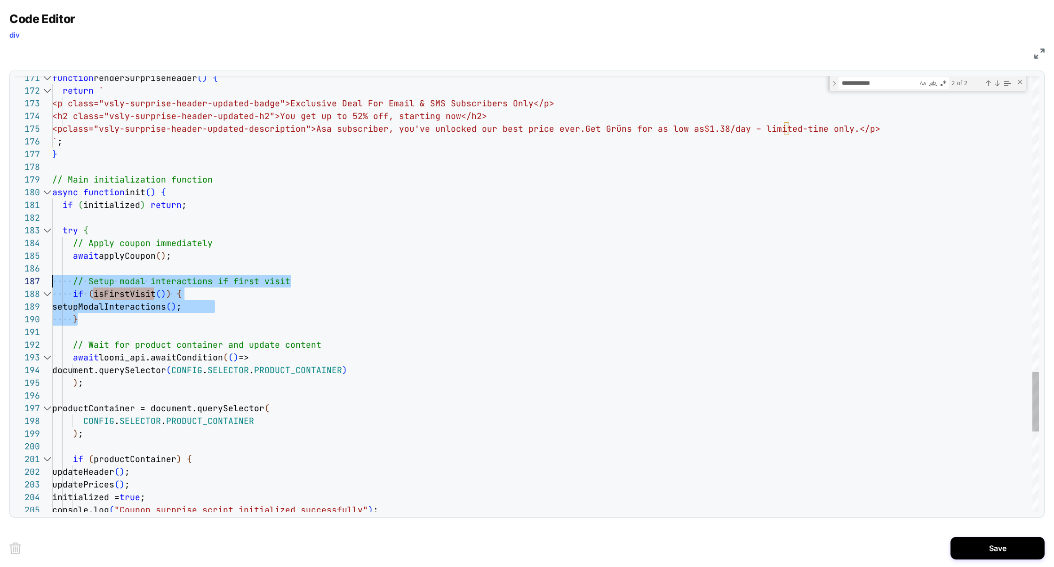
scroll to position [76, 0]
drag, startPoint x: 122, startPoint y: 318, endPoint x: 54, endPoint y: 282, distance: 77.6
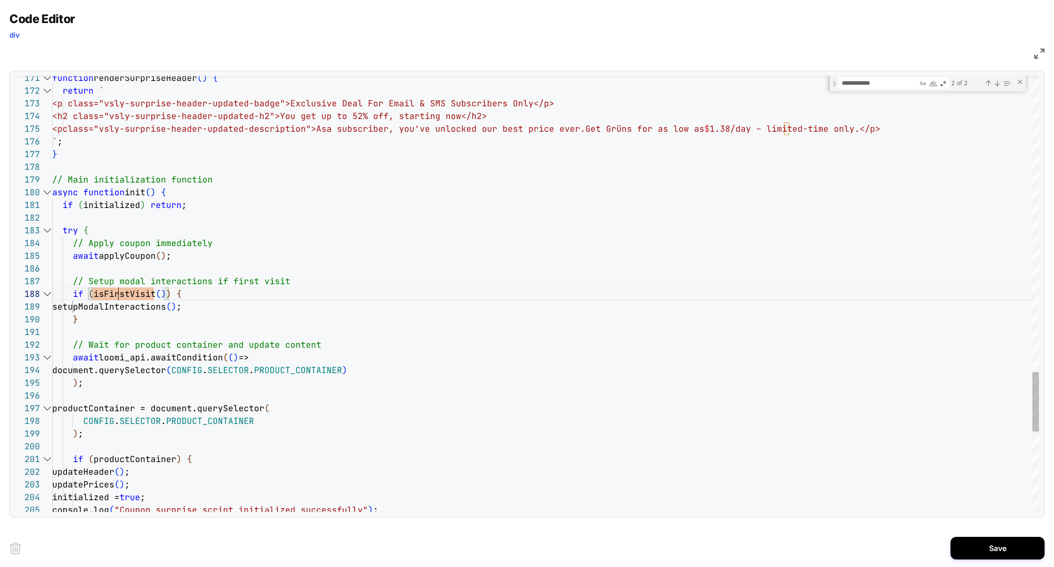
click at [984, 87] on div "Previous Match (⇧Enter)" at bounding box center [988, 83] width 8 height 8
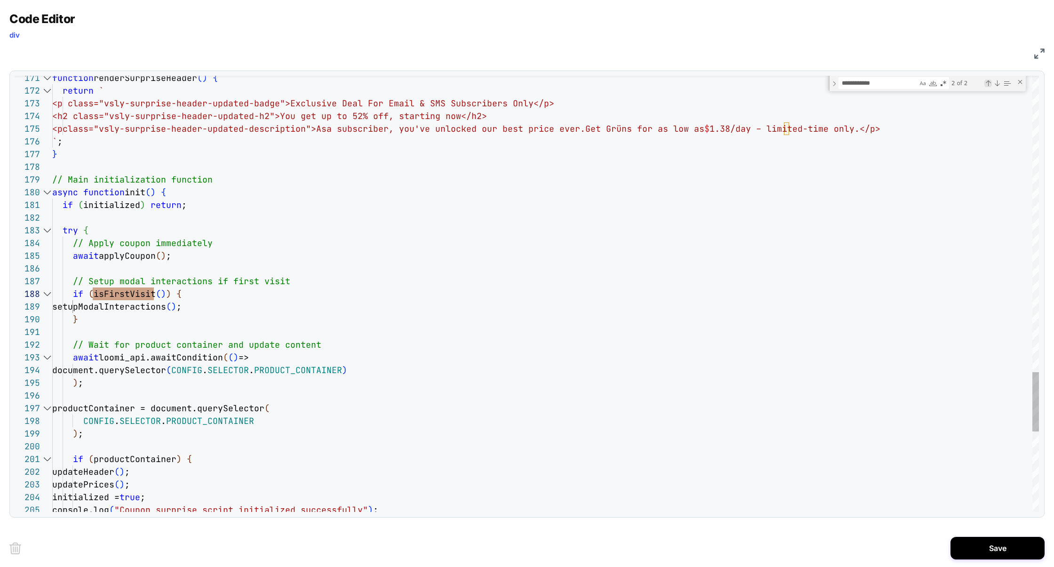
type textarea "**********"
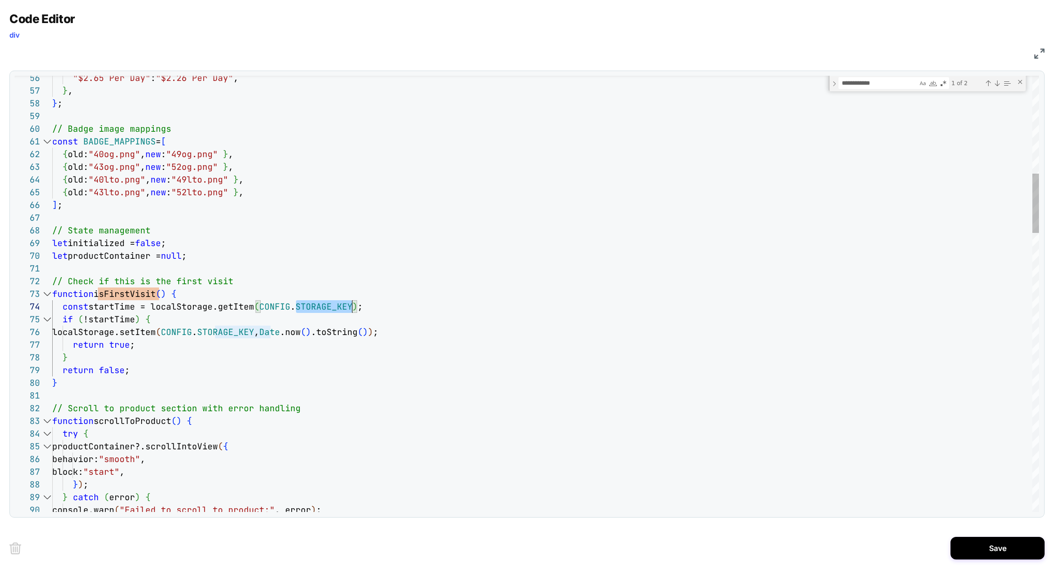
type textarea "**********"
click at [998, 84] on div "Next Match (Enter)" at bounding box center [997, 83] width 8 height 8
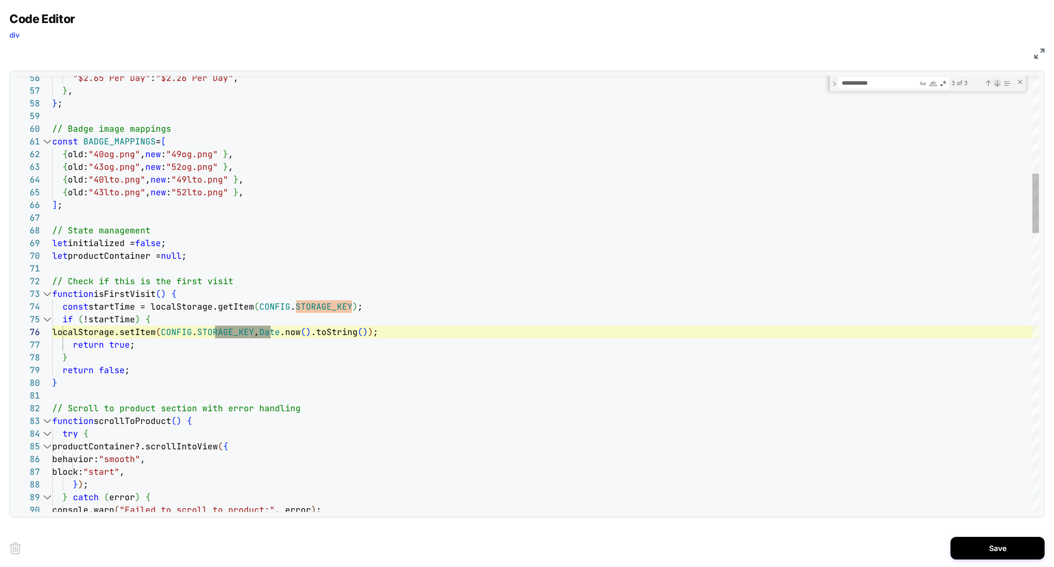
click at [998, 84] on div "Next Match (Enter)" at bounding box center [997, 83] width 8 height 8
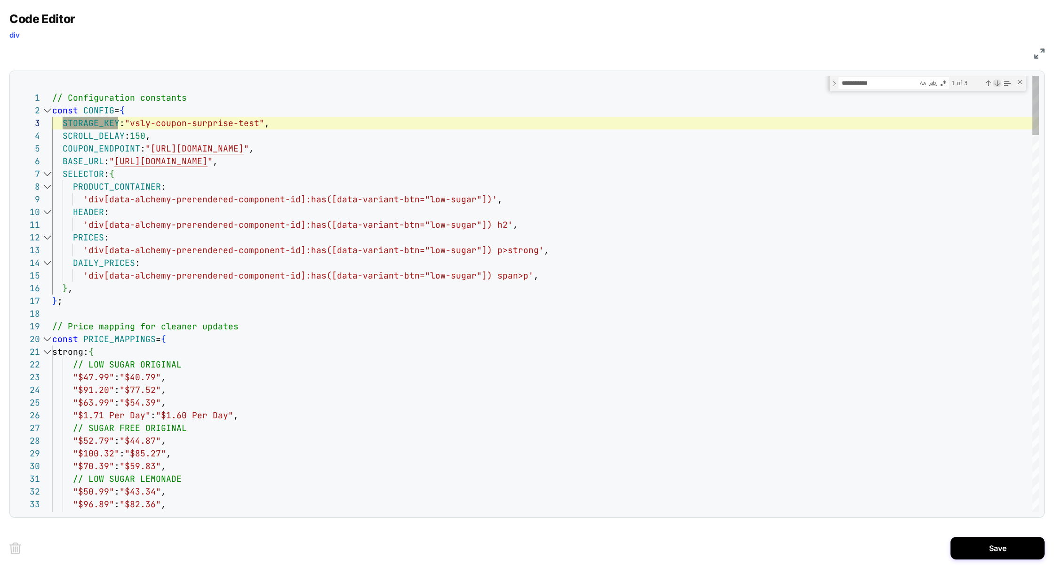
click at [998, 84] on div "Next Match (Enter)" at bounding box center [997, 83] width 8 height 8
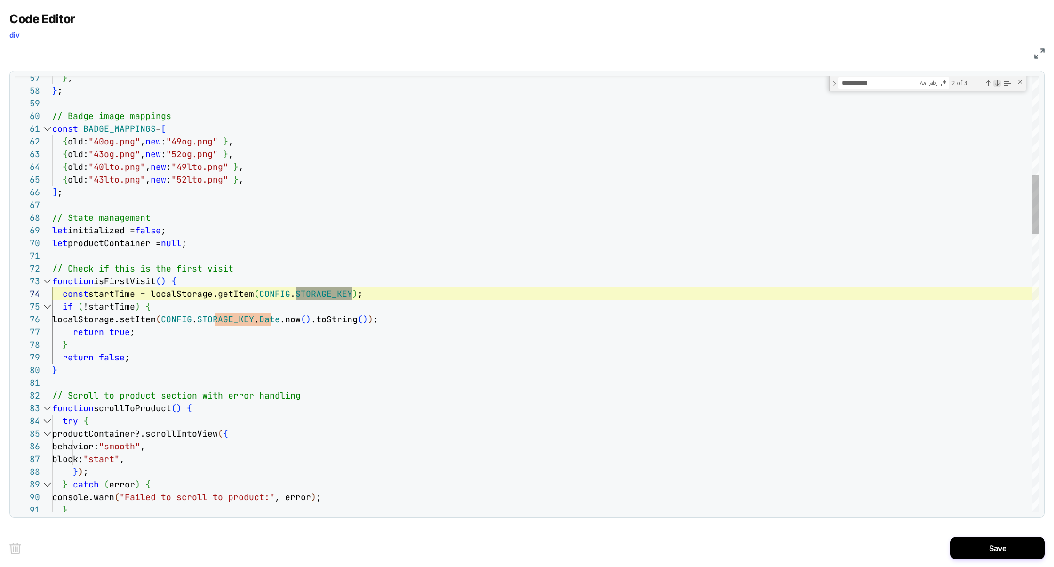
click at [998, 84] on div "Next Match (Enter)" at bounding box center [997, 83] width 8 height 8
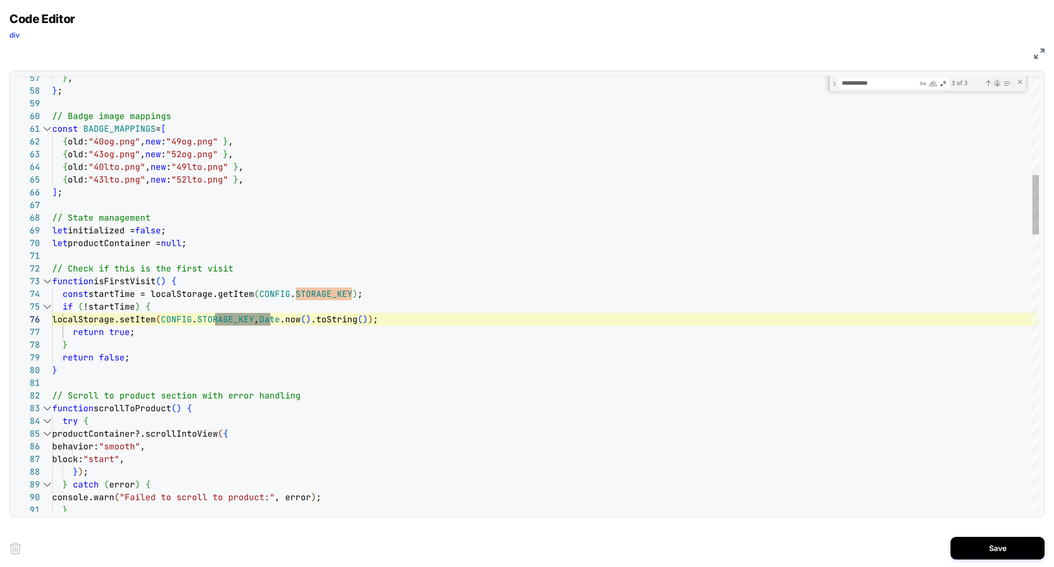
click at [998, 84] on div "Next Match (Enter)" at bounding box center [997, 83] width 8 height 8
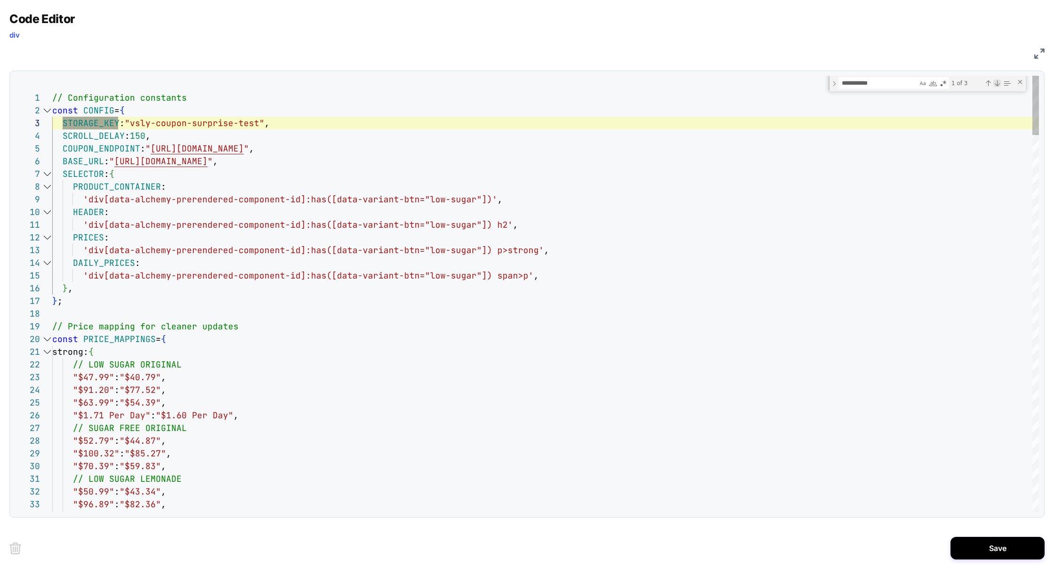
click at [998, 84] on div "Next Match (Enter)" at bounding box center [997, 83] width 8 height 8
type textarea "**********"
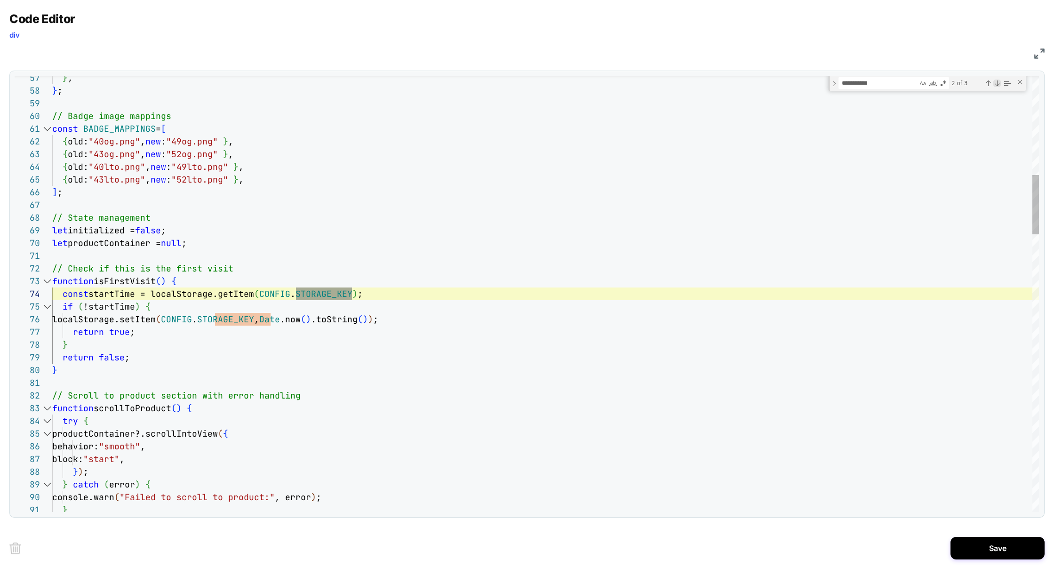
click at [998, 84] on div "Next Match (Enter)" at bounding box center [997, 83] width 8 height 8
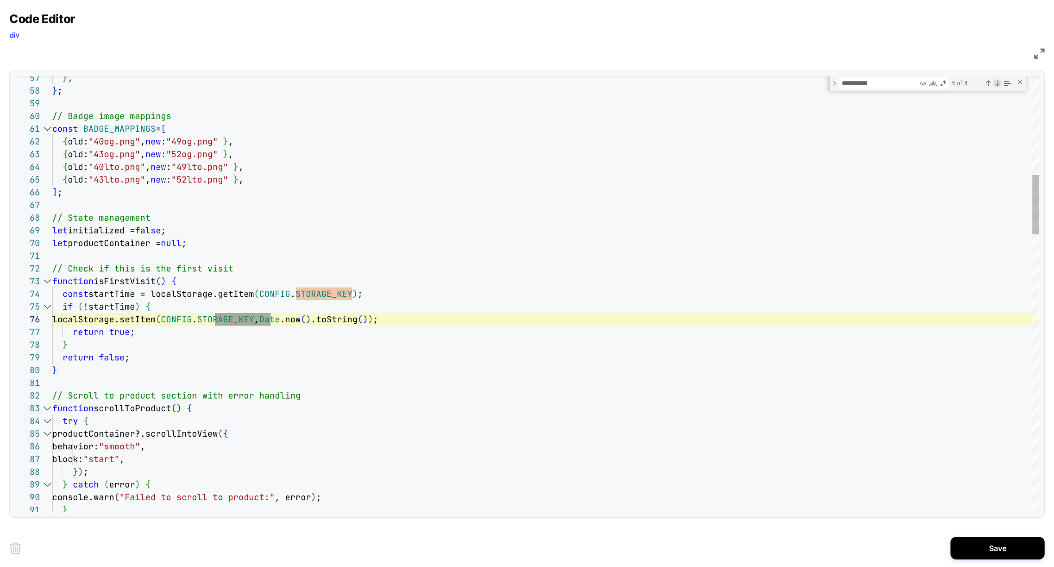
scroll to position [127, 218]
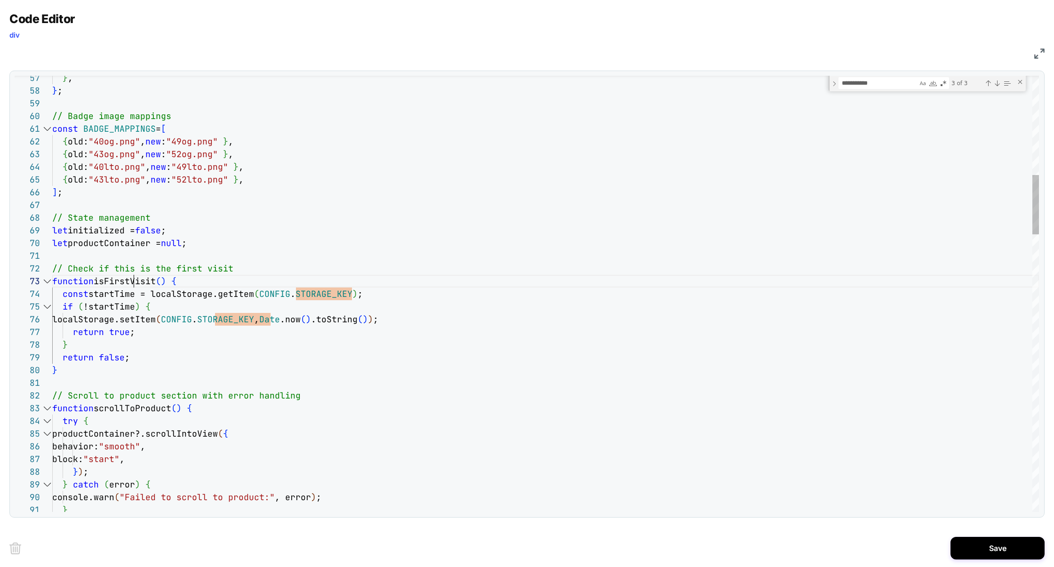
type textarea "**********"
click at [996, 85] on div "Next Match (Enter)" at bounding box center [997, 83] width 8 height 8
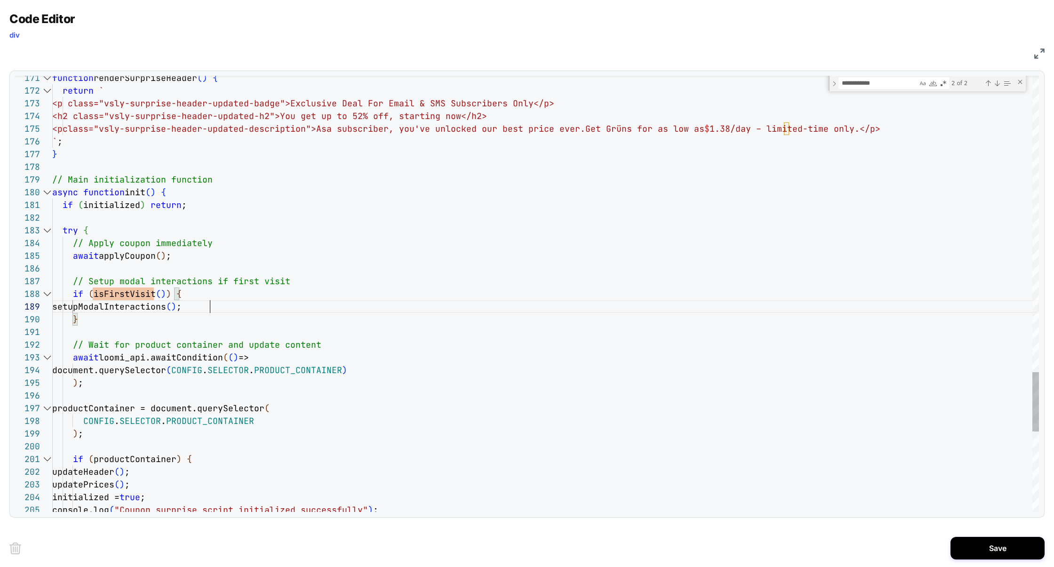
scroll to position [102, 0]
drag, startPoint x: 224, startPoint y: 309, endPoint x: 0, endPoint y: 309, distance: 223.9
drag, startPoint x: 118, startPoint y: 283, endPoint x: 207, endPoint y: 282, distance: 89.4
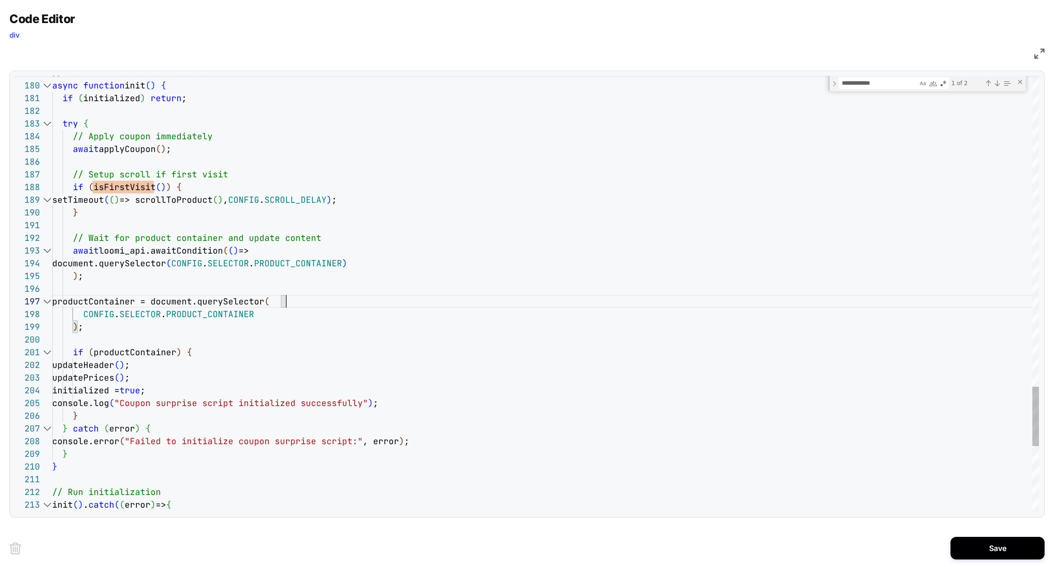
scroll to position [0, 137]
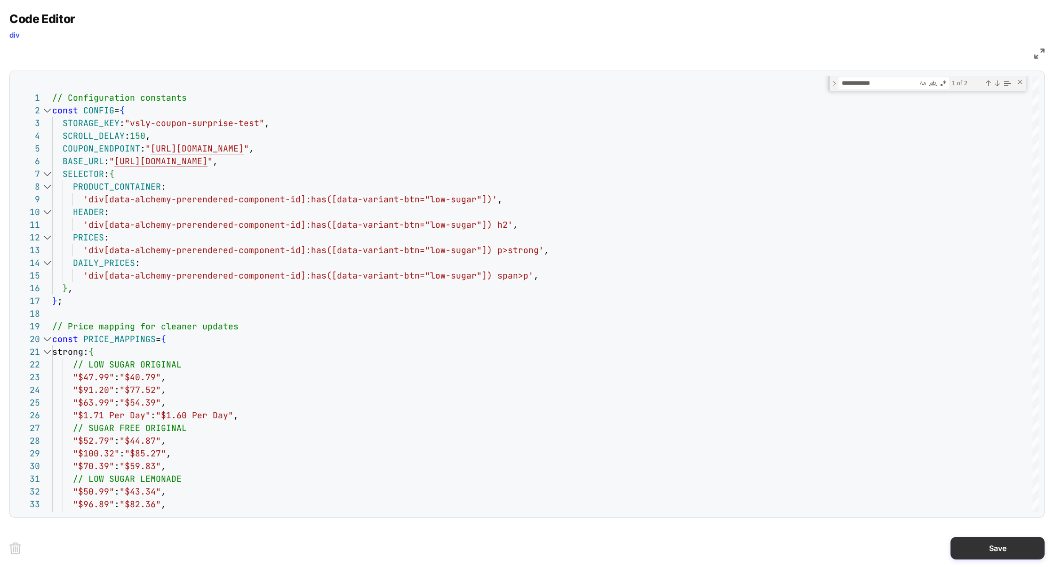
type textarea "**********"
click at [990, 547] on button "Save" at bounding box center [997, 548] width 94 height 23
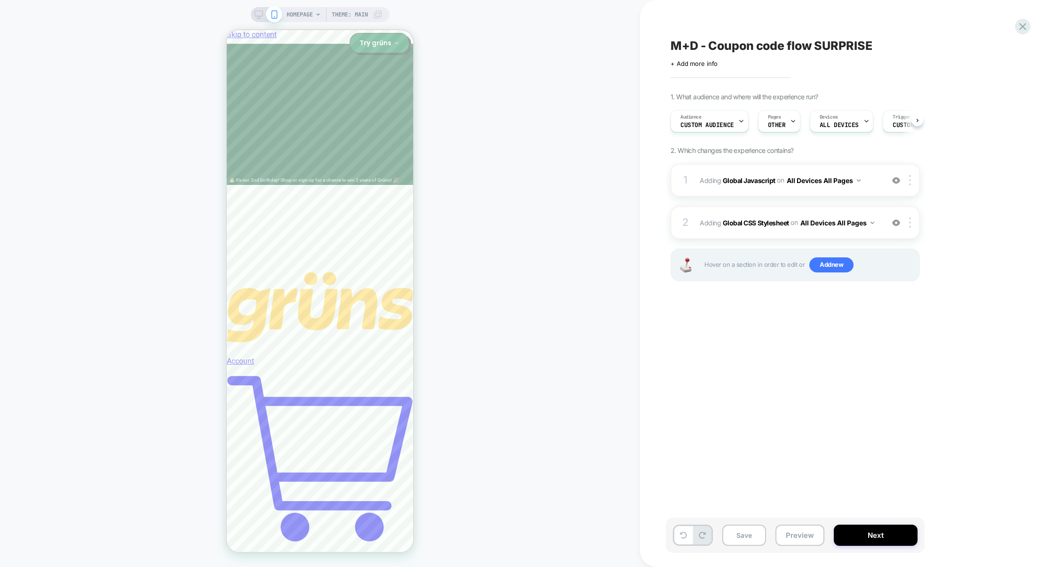
click at [748, 540] on button "Save" at bounding box center [744, 535] width 44 height 21
click at [786, 536] on button "Preview" at bounding box center [799, 535] width 49 height 21
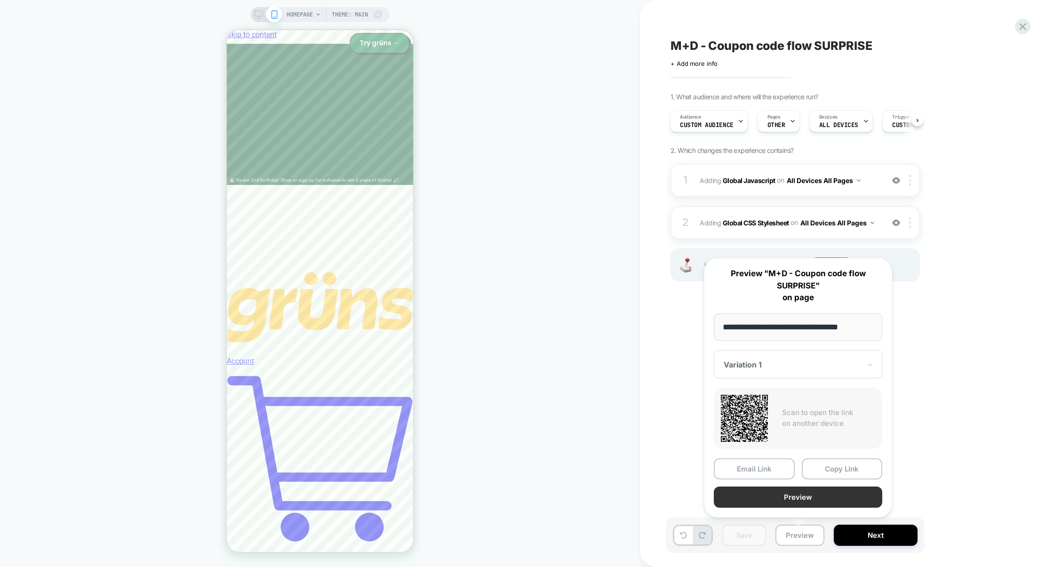
click at [799, 501] on button "Preview" at bounding box center [798, 496] width 168 height 21
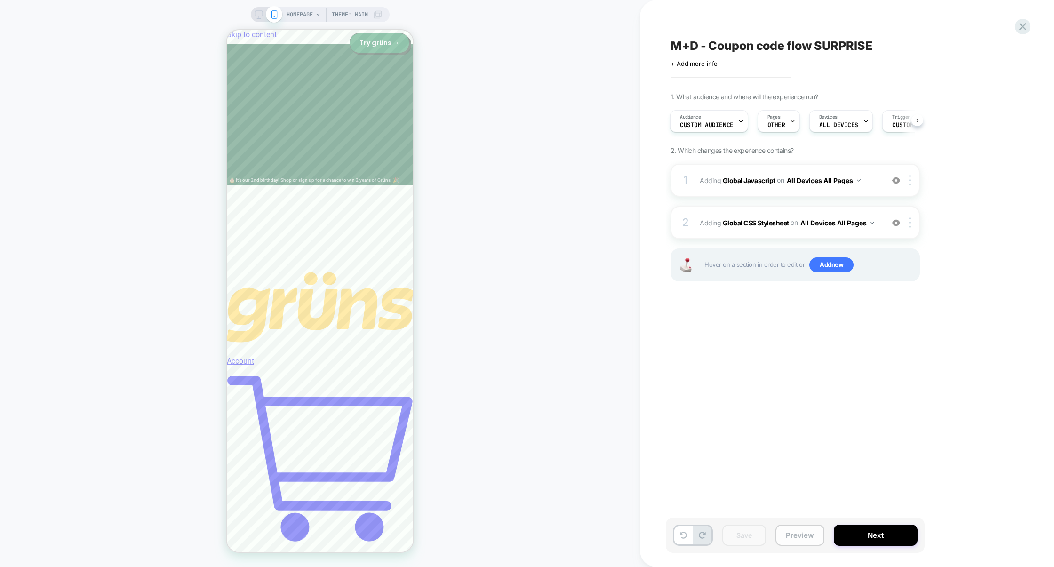
click at [804, 536] on button "Preview" at bounding box center [799, 535] width 49 height 21
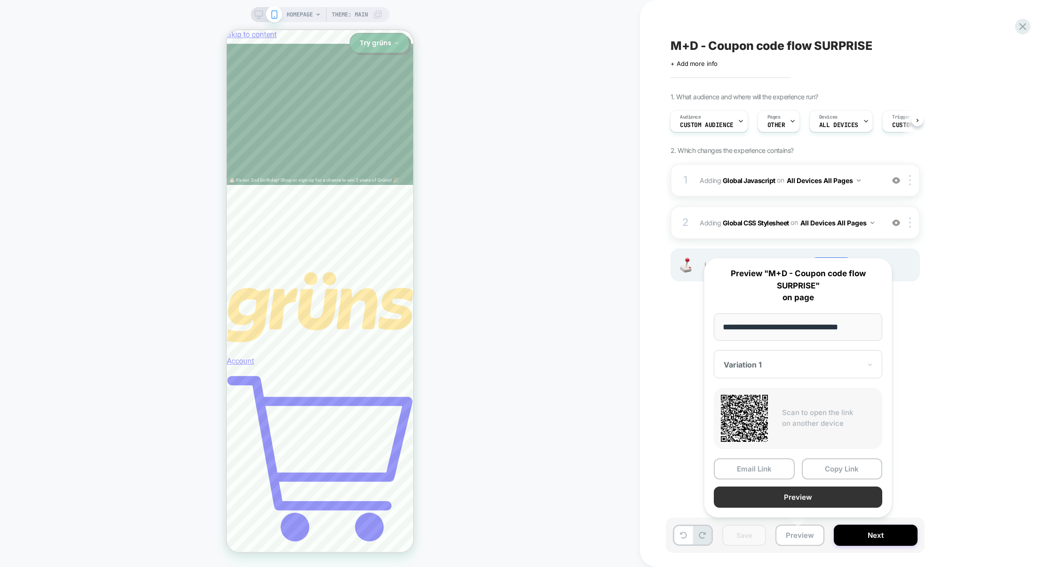
click at [804, 493] on button "Preview" at bounding box center [798, 496] width 168 height 21
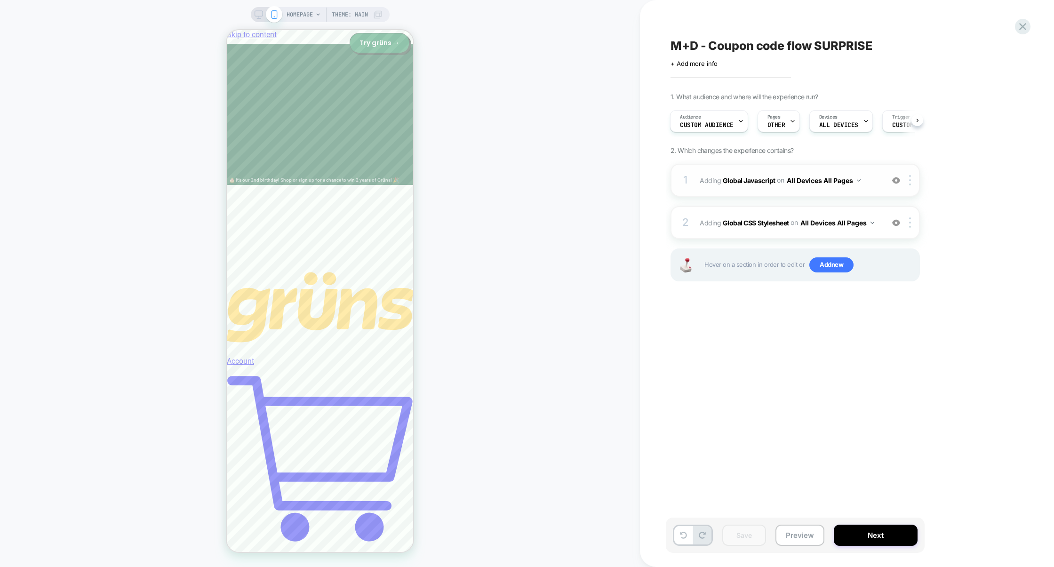
click at [776, 193] on div "1 Adding Global Javascript on All Devices All Pages Add Before Add After Target…" at bounding box center [794, 180] width 249 height 33
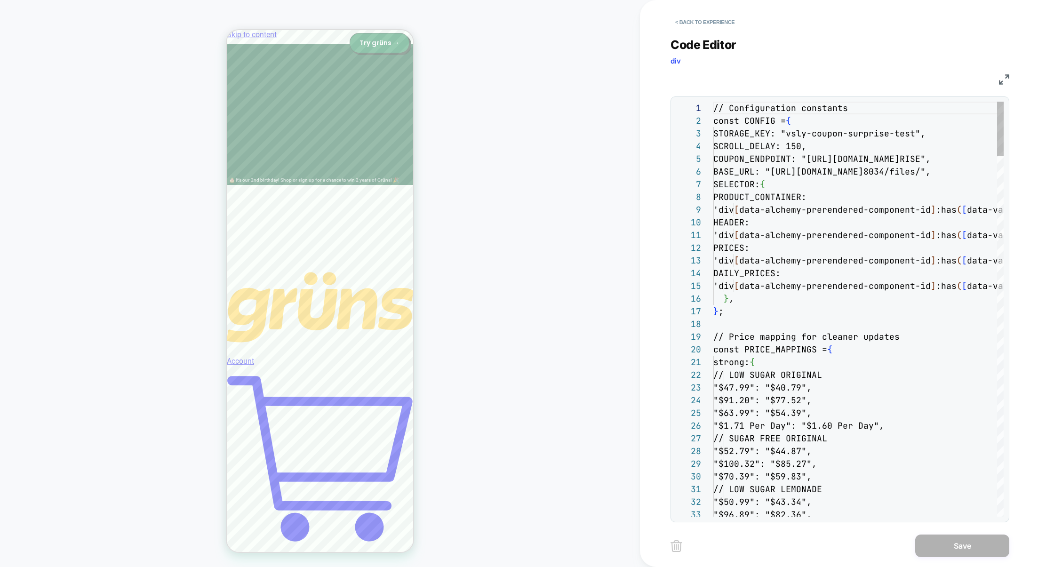
scroll to position [127, 0]
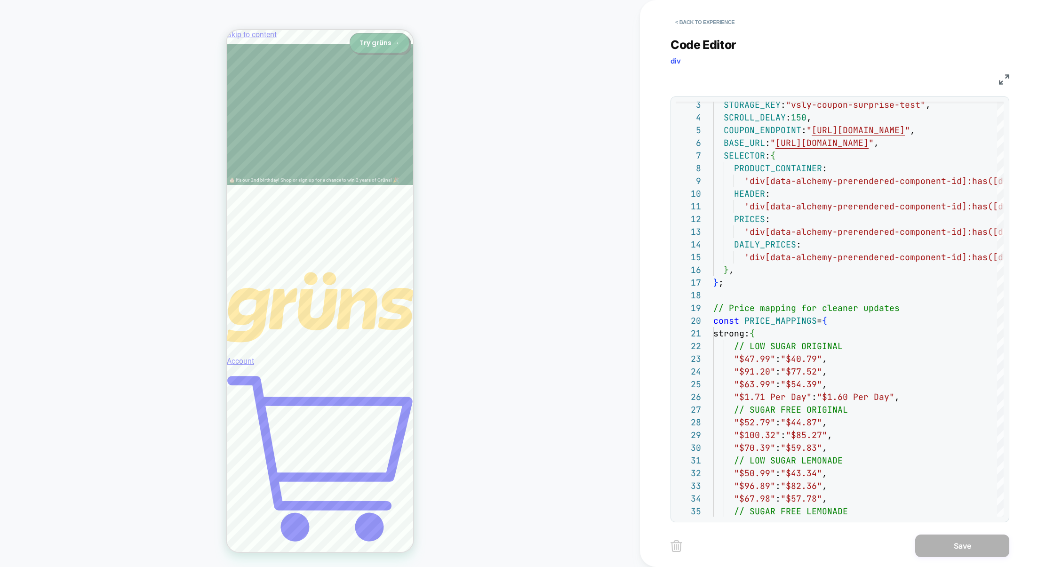
click at [1001, 83] on img at bounding box center [1004, 79] width 10 height 10
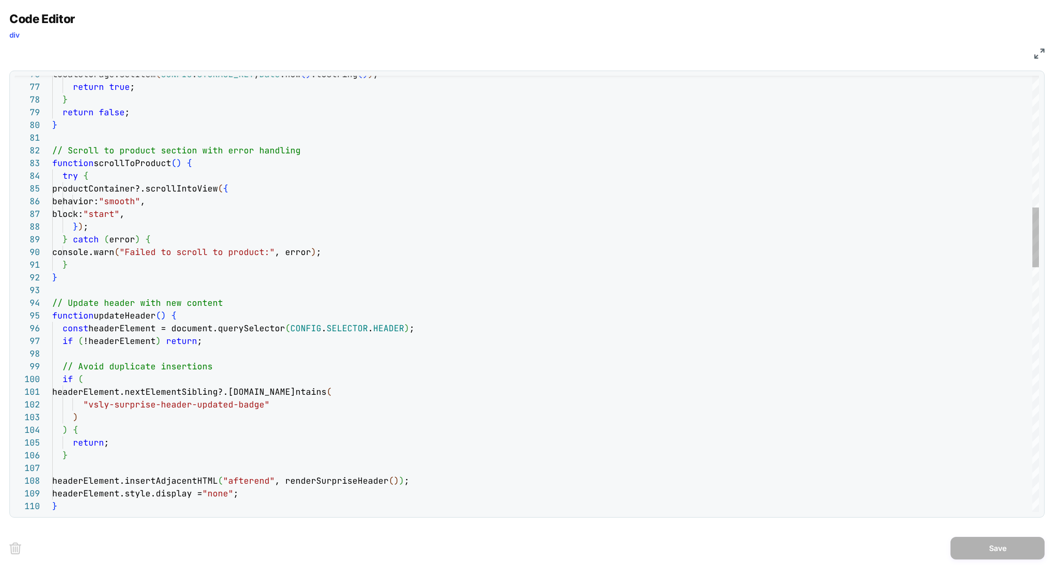
click at [996, 82] on div "Next Match (Enter)" at bounding box center [997, 83] width 8 height 8
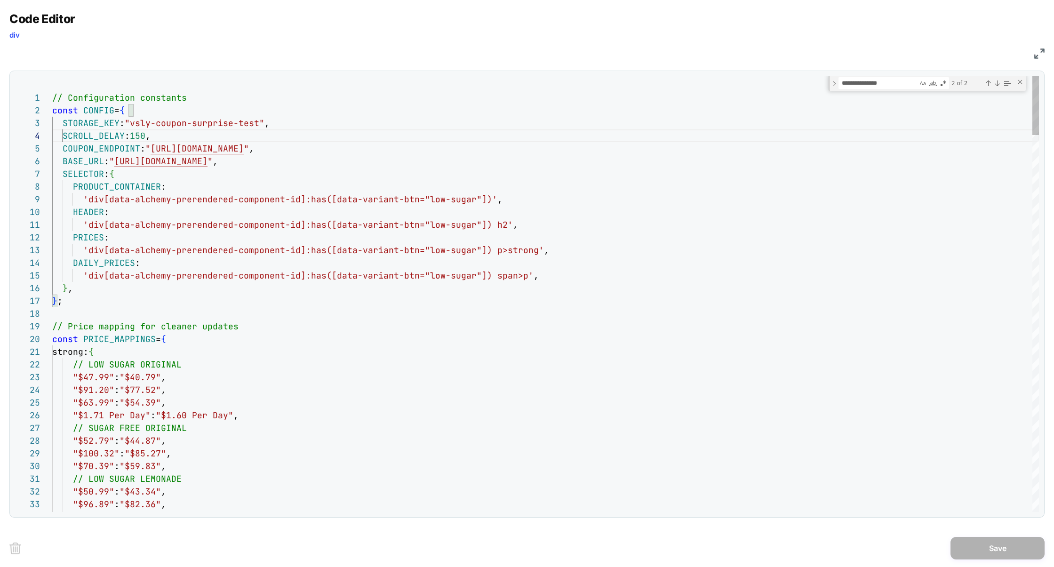
scroll to position [38, 87]
type textarea "**********"
click at [977, 540] on button "Save" at bounding box center [997, 548] width 94 height 23
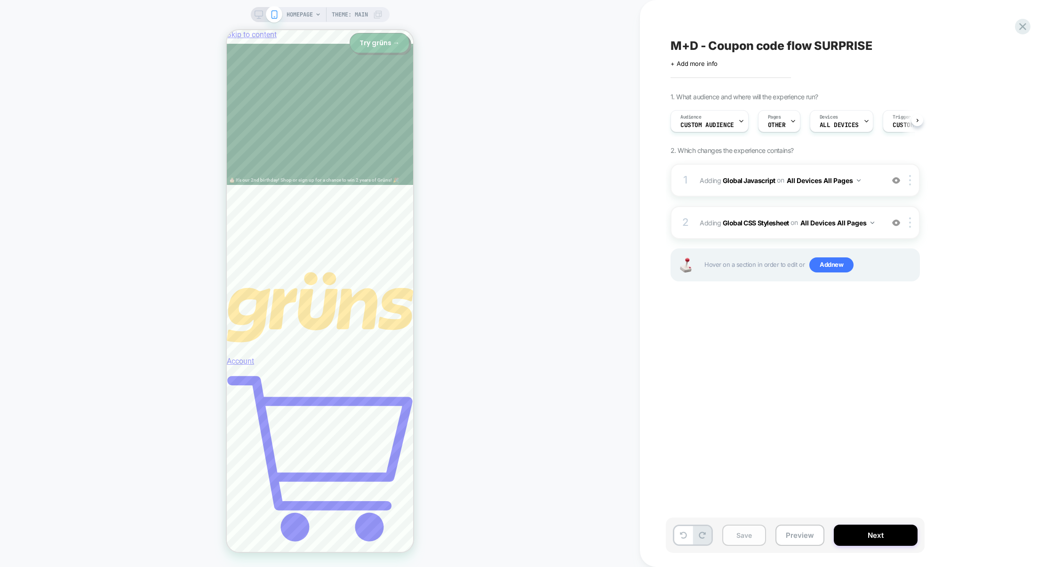
scroll to position [0, 0]
click at [741, 536] on button "Save" at bounding box center [744, 535] width 44 height 21
click at [799, 538] on button "Preview" at bounding box center [799, 535] width 49 height 21
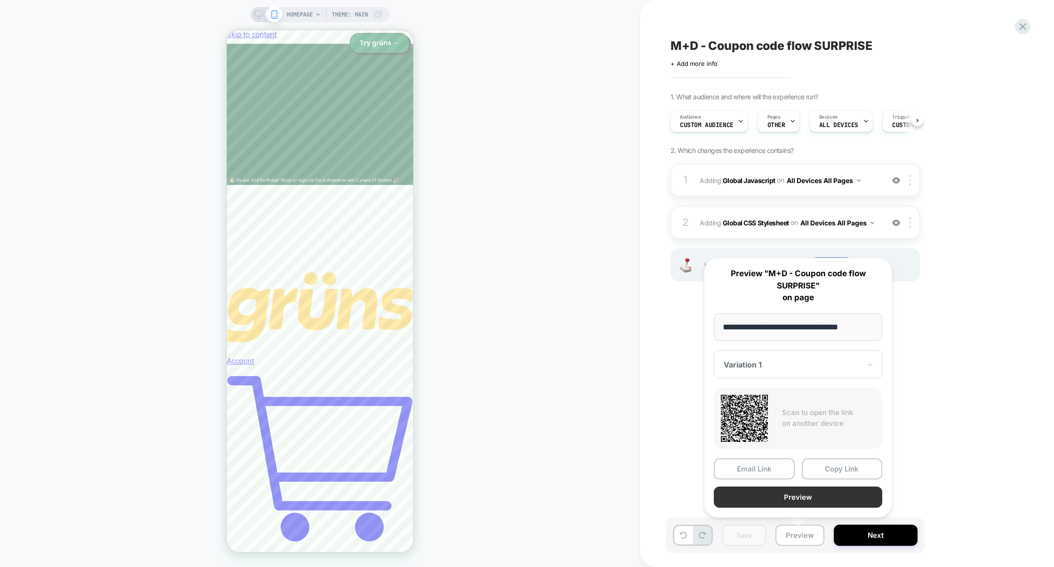
click at [822, 494] on button "Preview" at bounding box center [798, 496] width 168 height 21
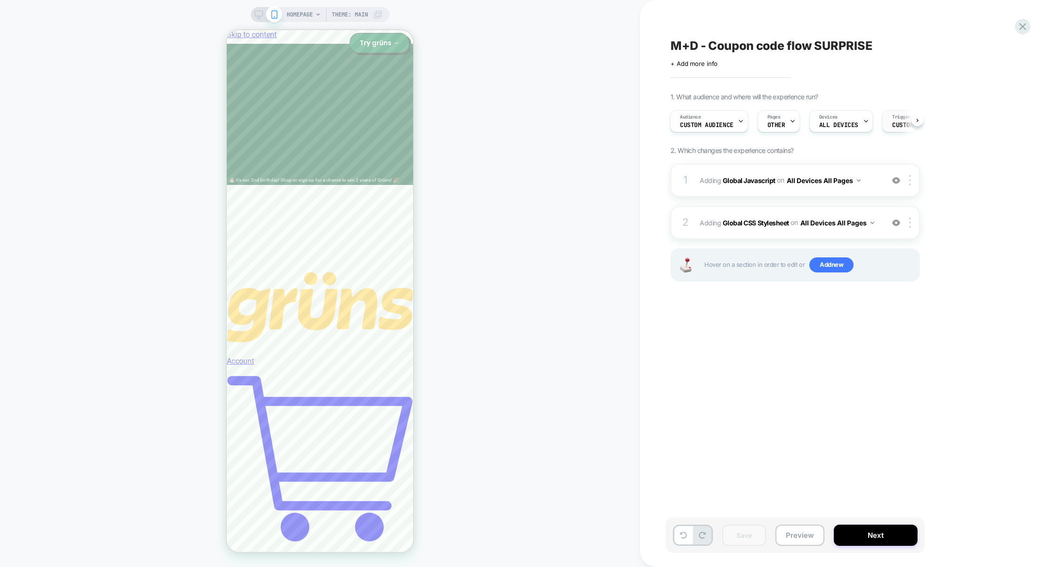
click at [892, 127] on span "Custom Code" at bounding box center [911, 125] width 39 height 7
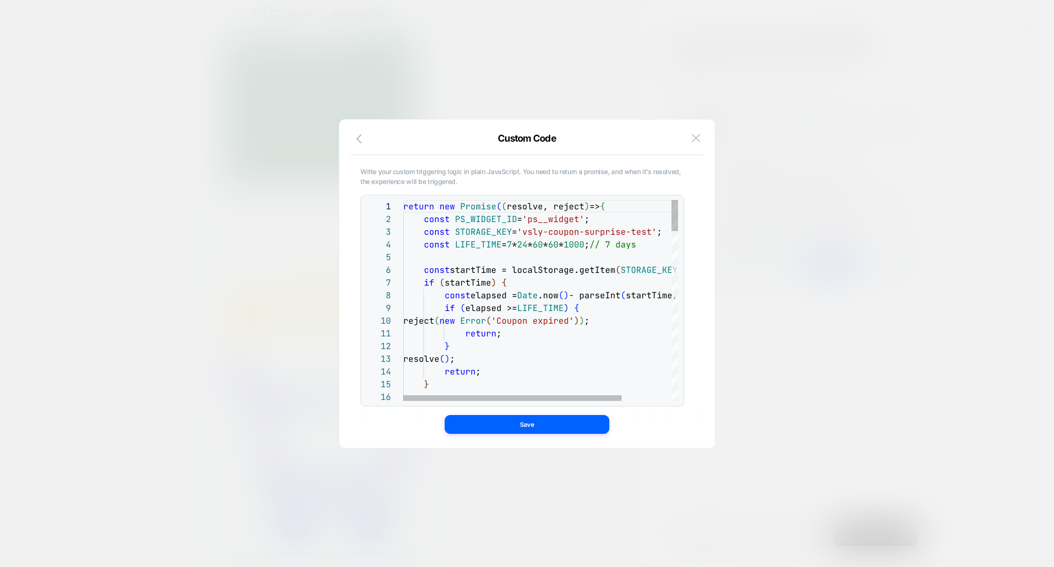
scroll to position [63, 132]
type textarea "*"
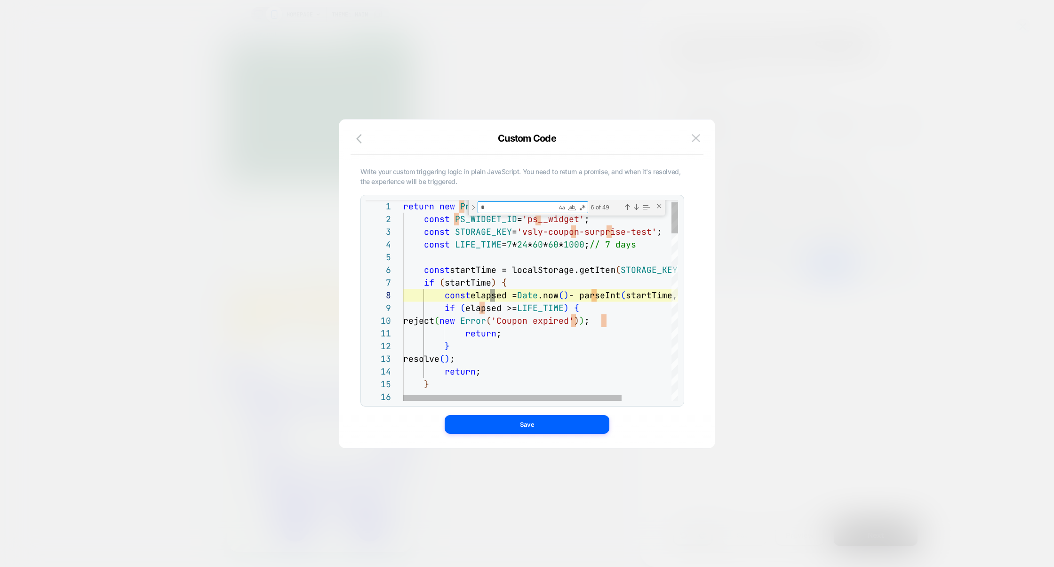
type textarea "**********"
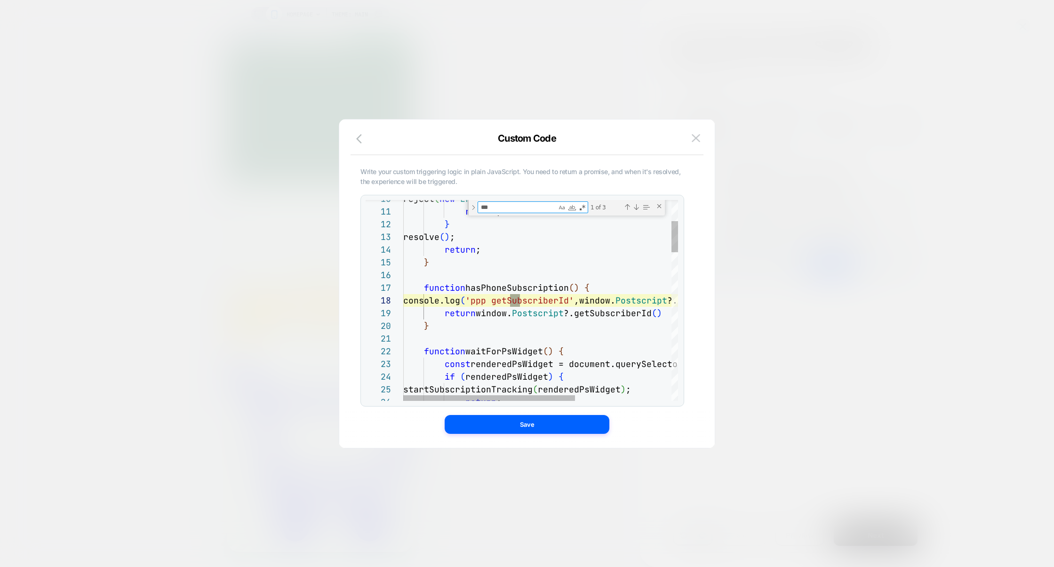
scroll to position [127, 121]
type textarea "***"
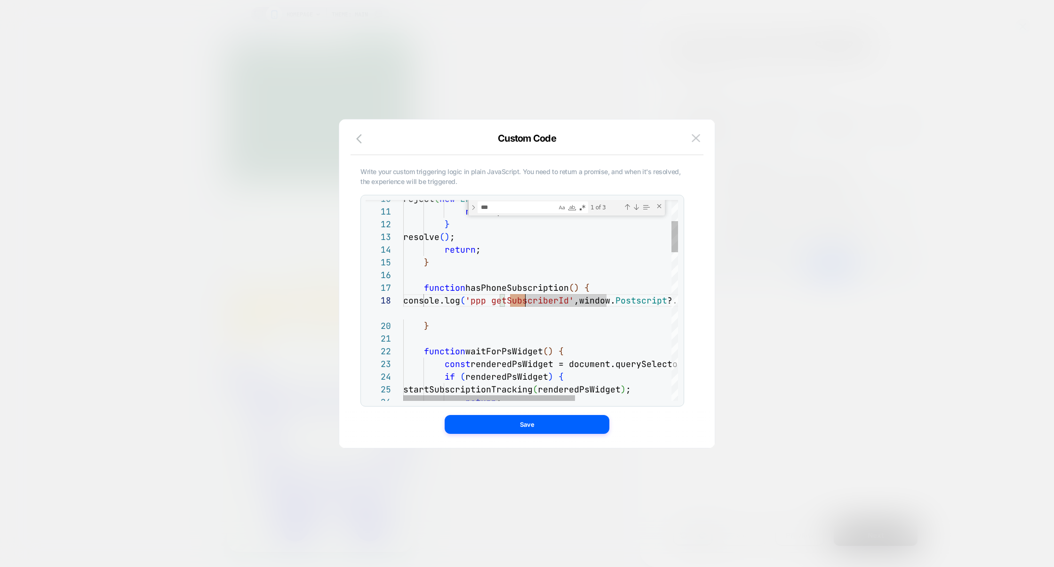
scroll to position [89, 0]
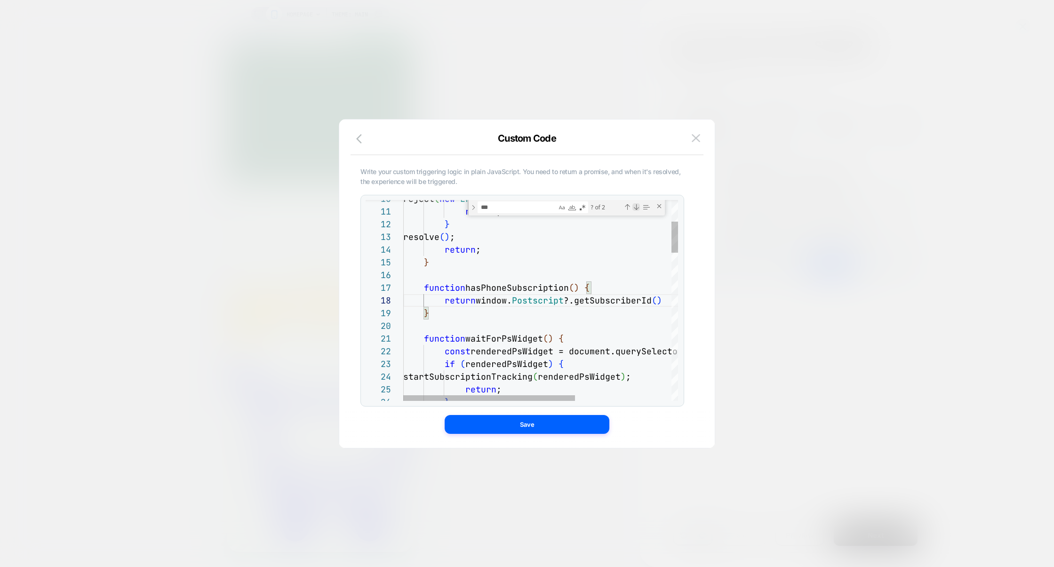
click at [634, 207] on div "Next Match (Enter)" at bounding box center [636, 207] width 8 height 8
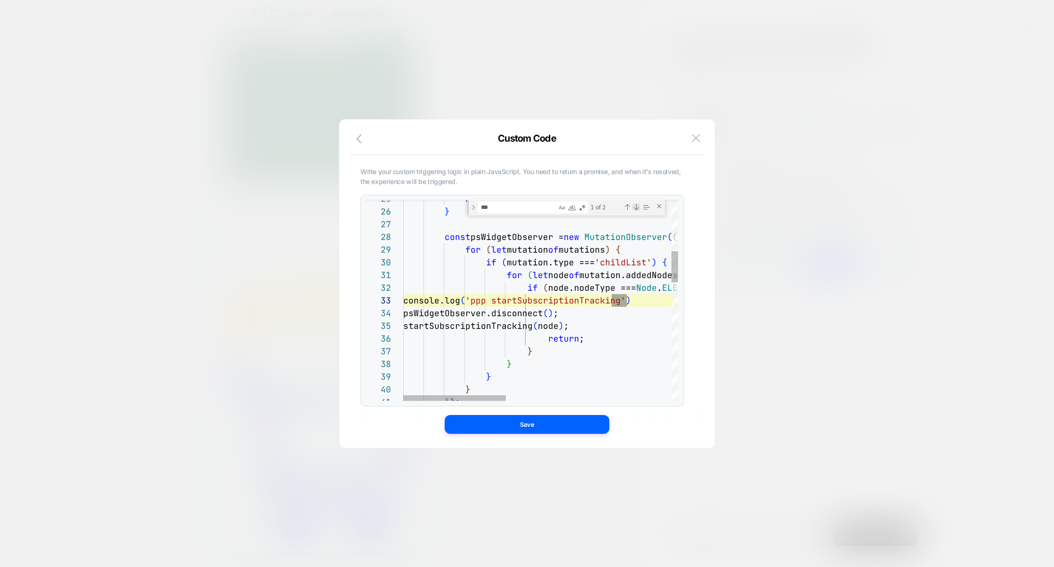
scroll to position [0, 223]
click at [580, 299] on div "return ; } const psWidgetObserver = new MutationObserver ( ( mutations ) => { f…" at bounding box center [762, 513] width 718 height 1283
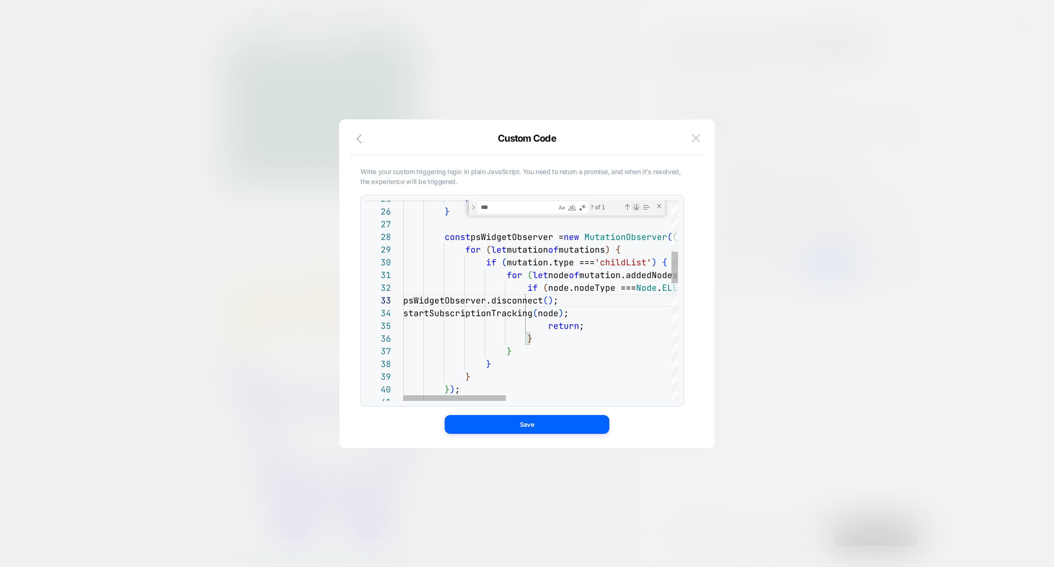
click at [636, 207] on div "Next Match (Enter)" at bounding box center [636, 207] width 8 height 8
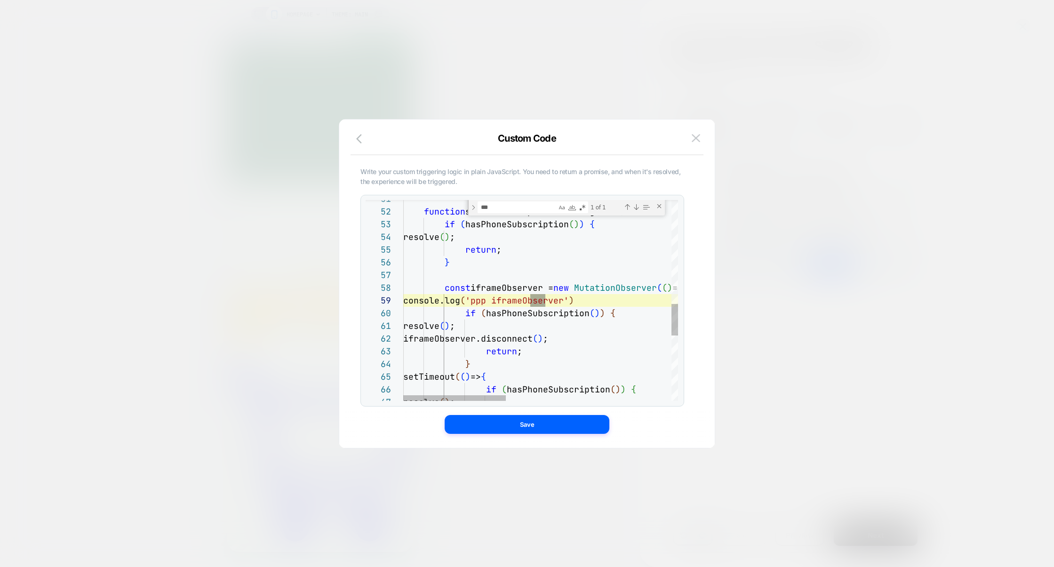
scroll to position [102, 157]
click at [559, 297] on div "function startSubscriptionTracking ( node ) { if ( hasPhoneSubscription ( ) ) {…" at bounding box center [762, 177] width 718 height 1271
type textarea "**********"
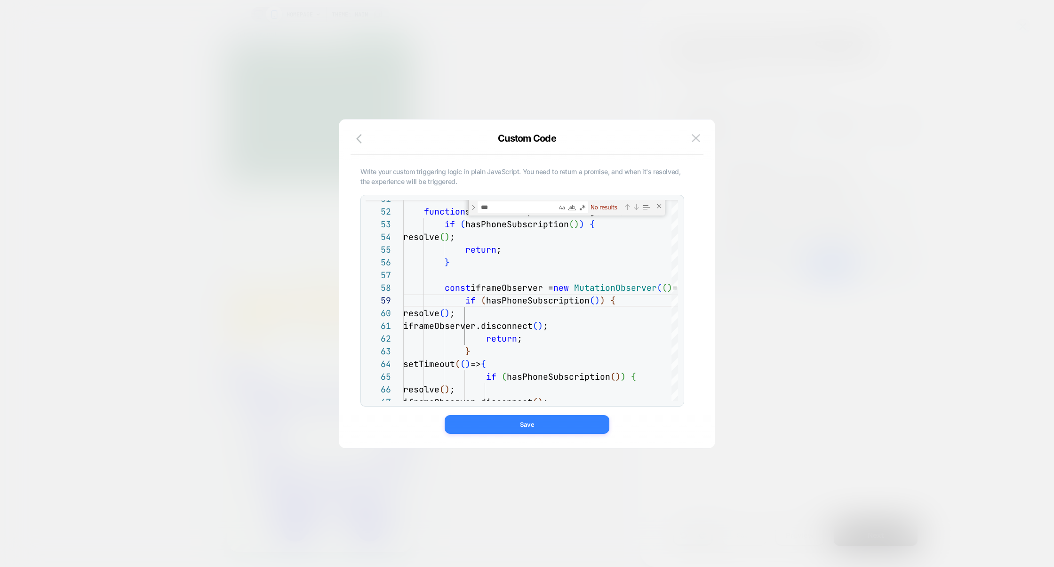
click at [500, 421] on button "Save" at bounding box center [527, 424] width 165 height 19
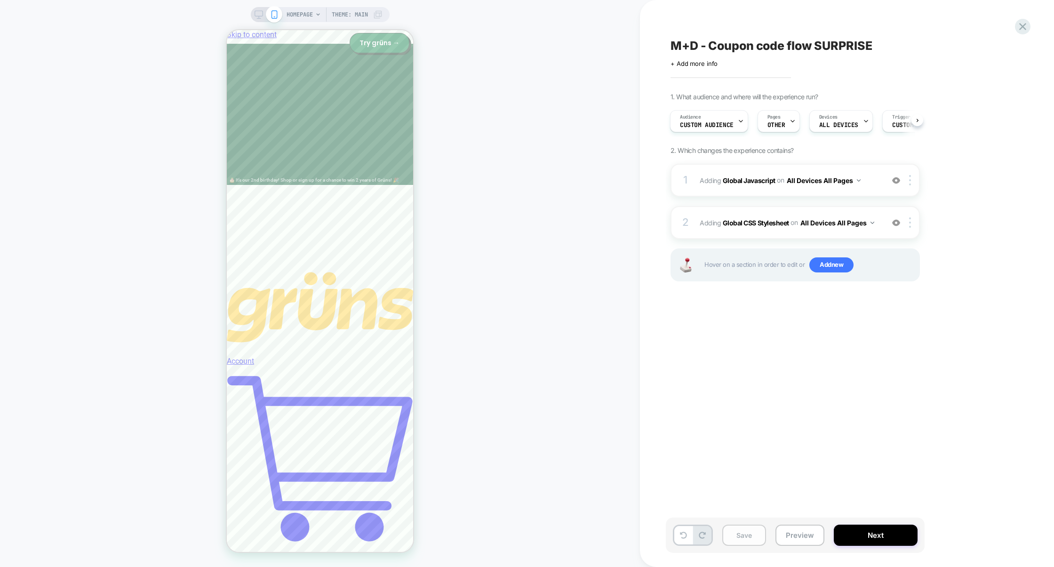
click at [742, 526] on button "Save" at bounding box center [744, 535] width 44 height 21
click at [796, 534] on button "Preview" at bounding box center [799, 535] width 49 height 21
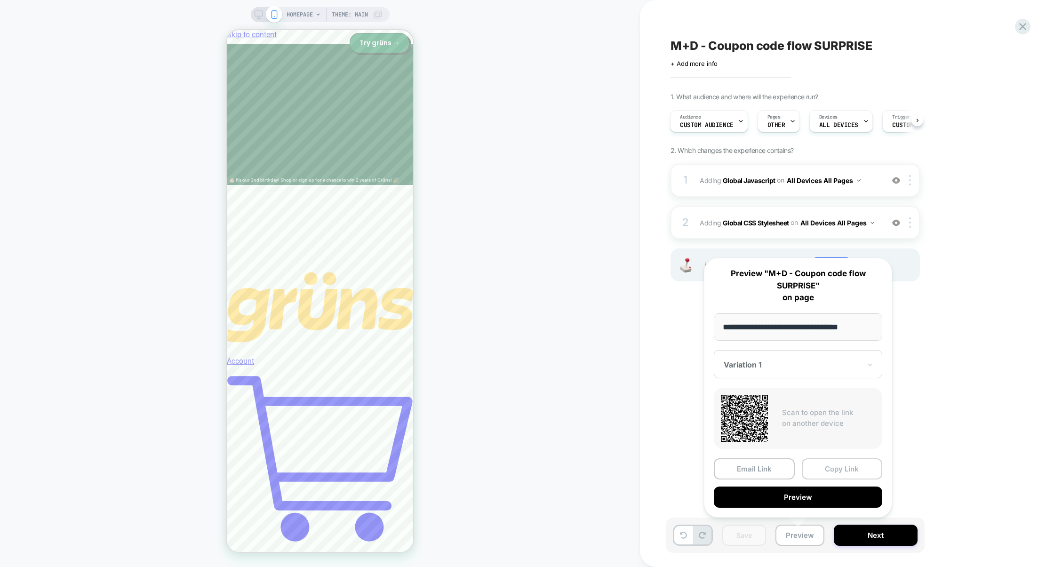
click at [830, 469] on button "Copy Link" at bounding box center [842, 468] width 81 height 21
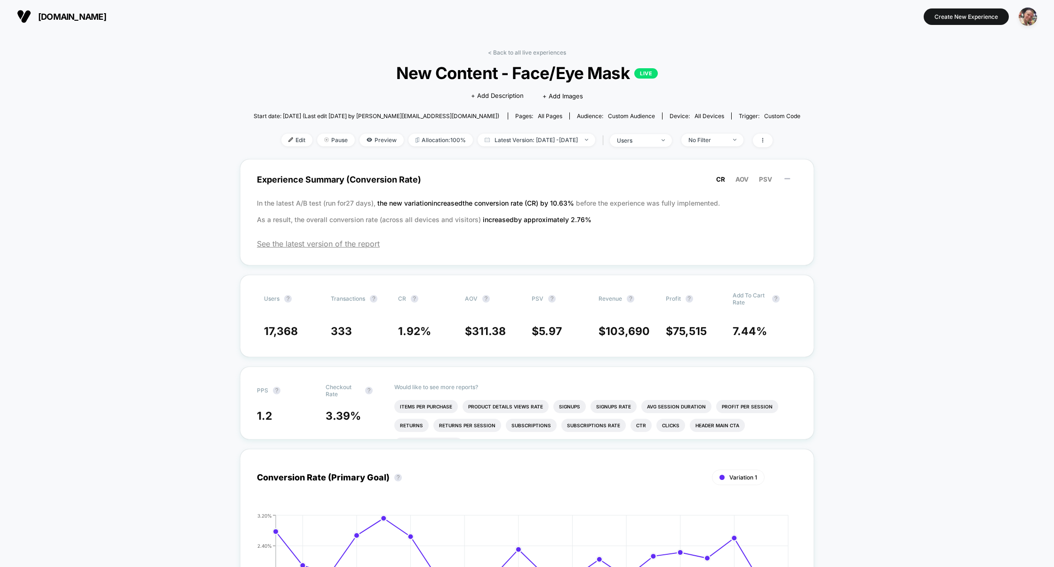
click at [282, 145] on div "Edit Pause Preview Allocation: 100% Latest Version: Jul 29, 2025 - Aug 17, 2025…" at bounding box center [527, 141] width 547 height 14
click at [283, 142] on span "Edit" at bounding box center [296, 140] width 31 height 13
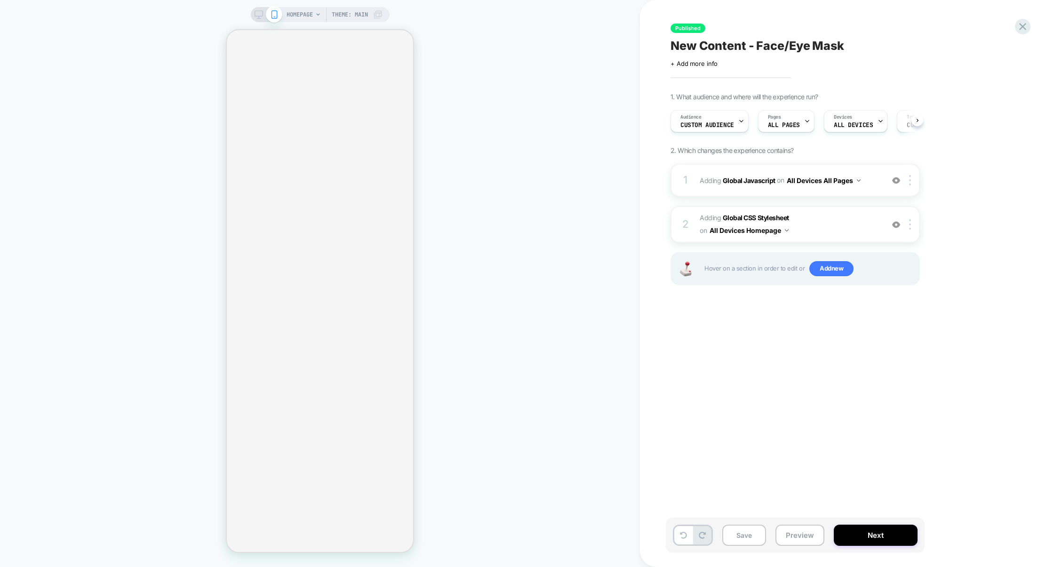
scroll to position [0, 0]
click at [788, 125] on span "ALL PAGES" at bounding box center [783, 125] width 32 height 7
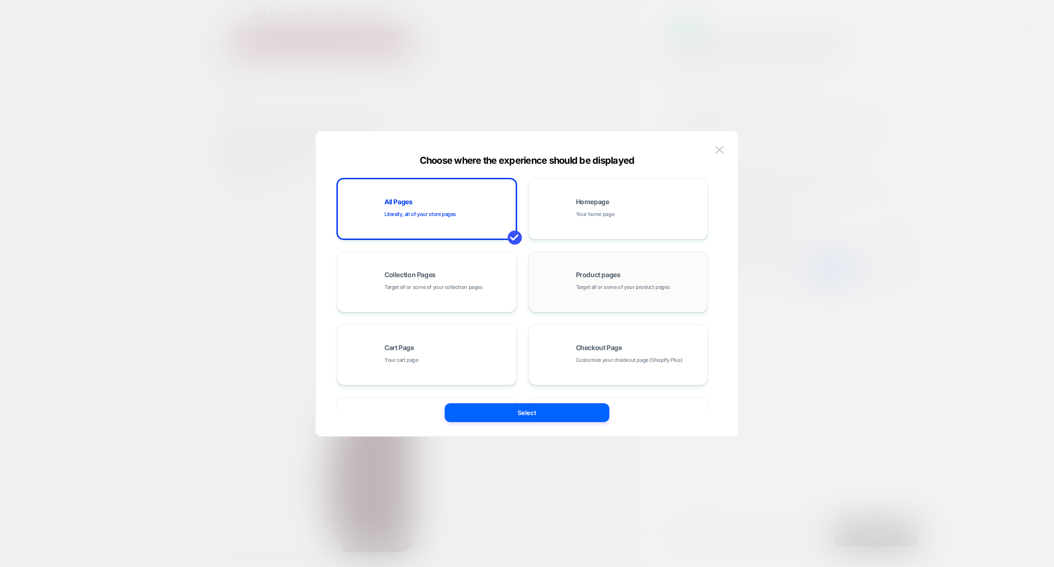
scroll to position [29, 0]
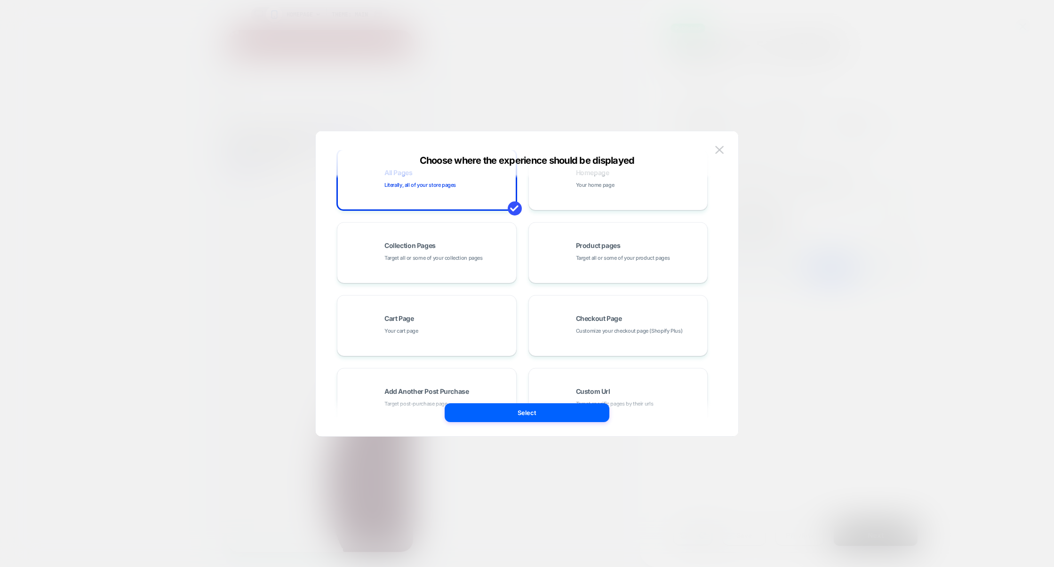
click at [548, 75] on div at bounding box center [527, 283] width 1054 height 567
